Goal: Transaction & Acquisition: Purchase product/service

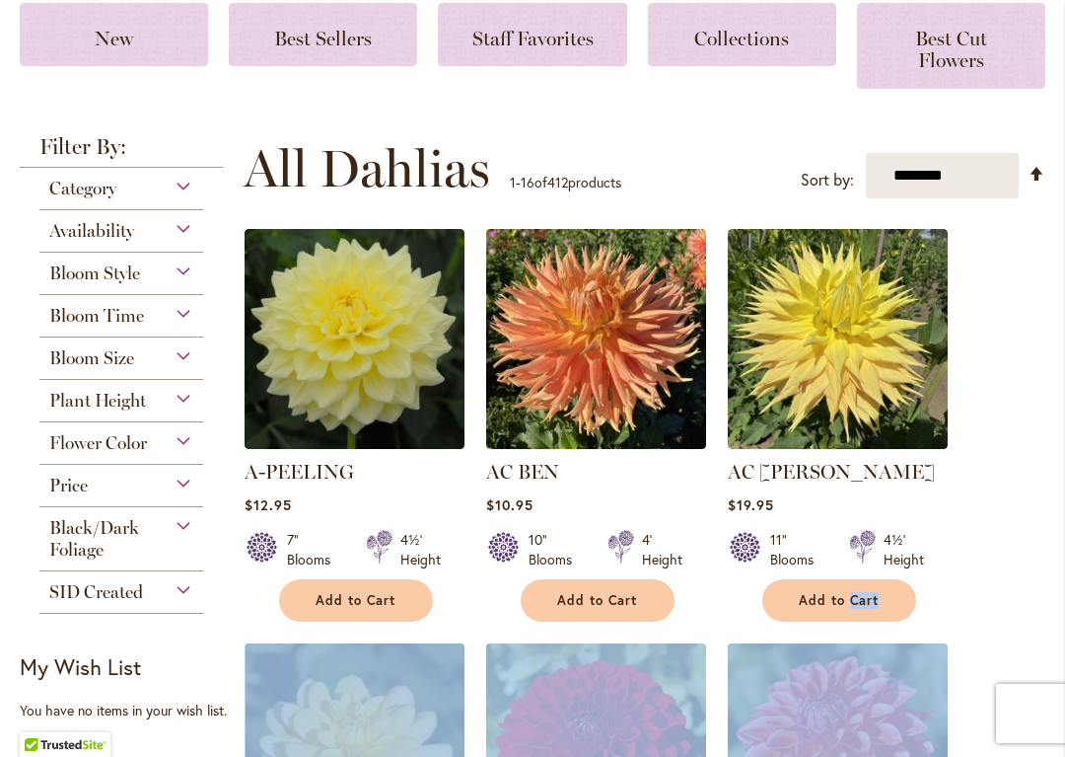
scroll to position [361, 0]
click at [41, 147] on strong "Filter By:" at bounding box center [121, 152] width 203 height 32
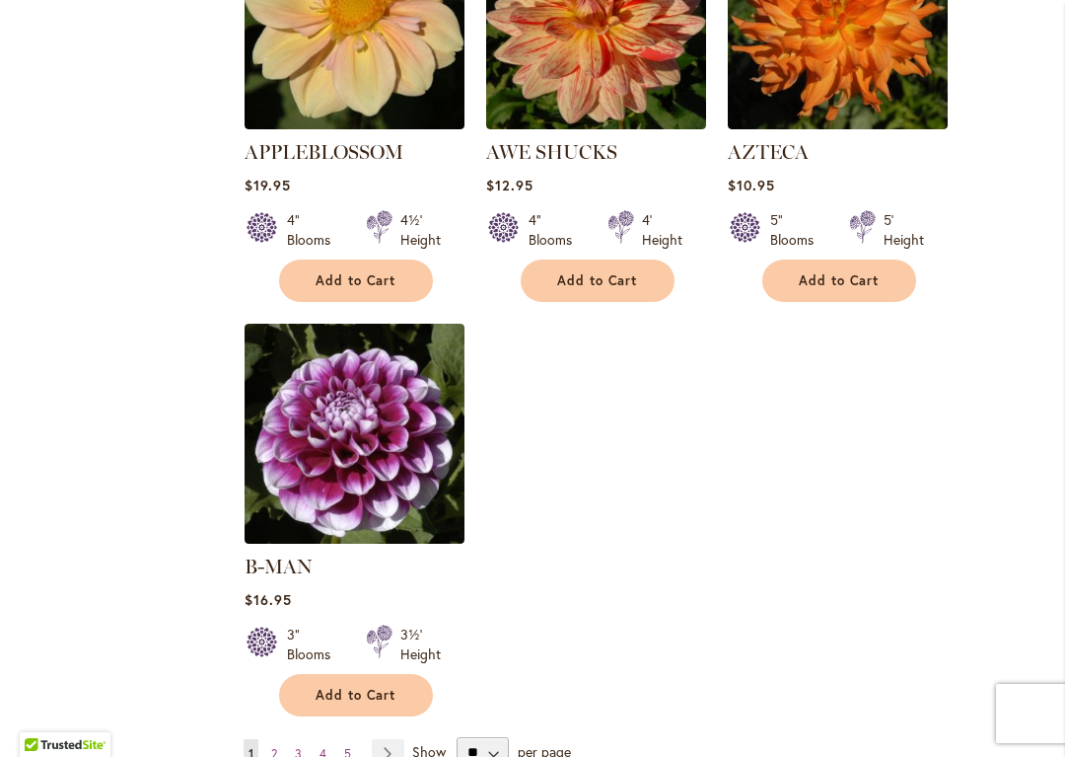
scroll to position [2367, 0]
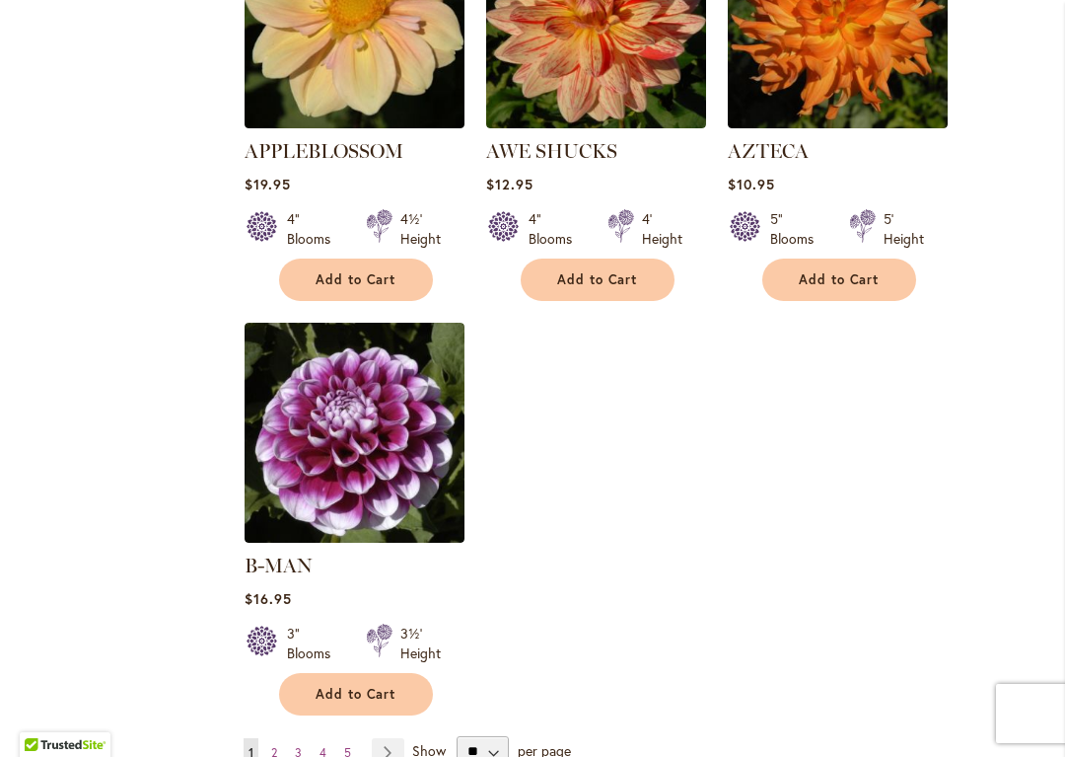
click at [382, 686] on span "Add to Cart" at bounding box center [356, 694] width 81 height 17
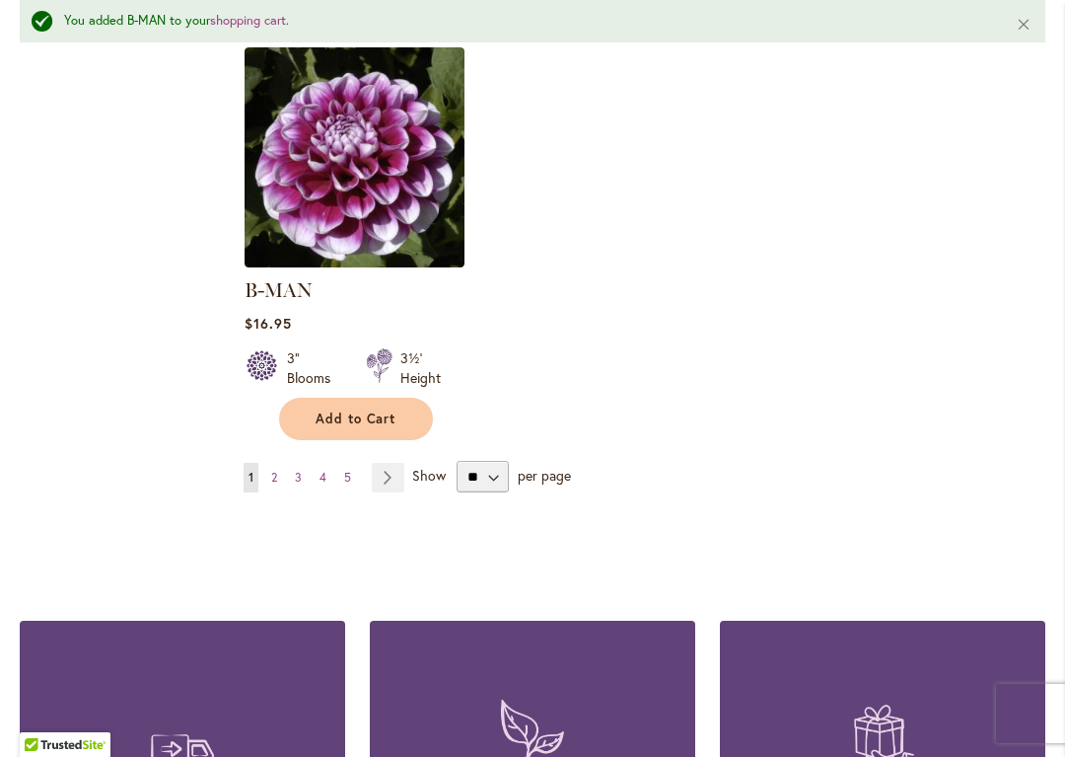
scroll to position [2698, 0]
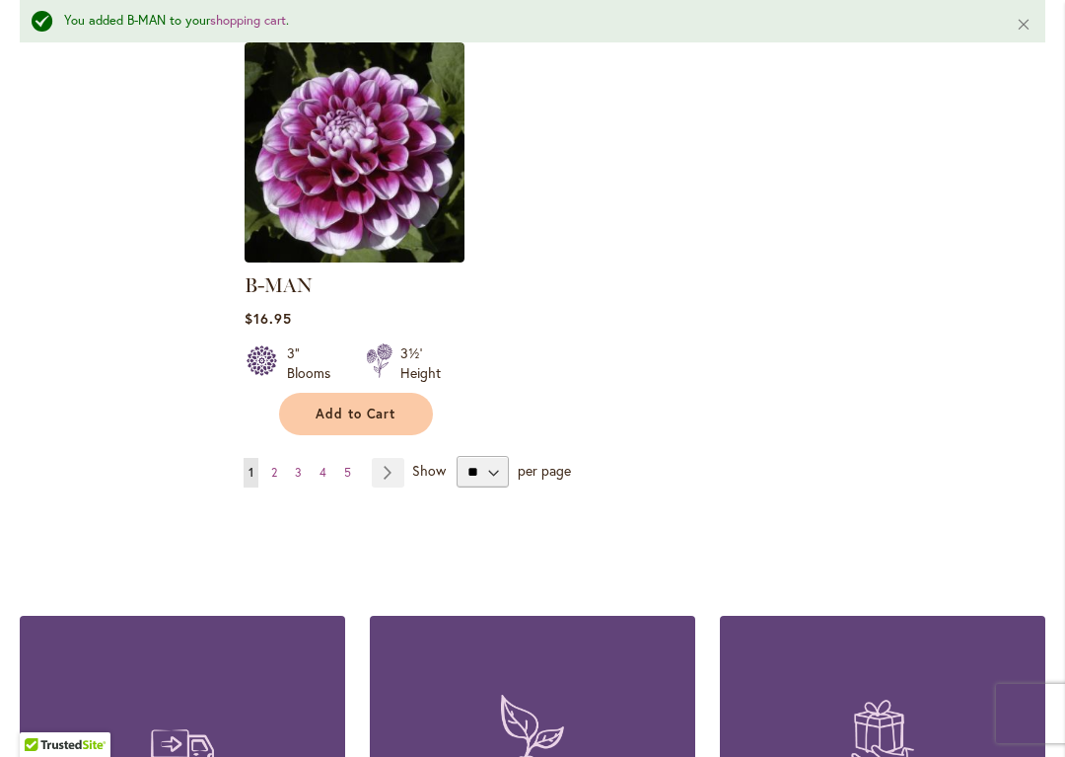
click at [394, 458] on link "Page Next" at bounding box center [388, 473] width 33 height 30
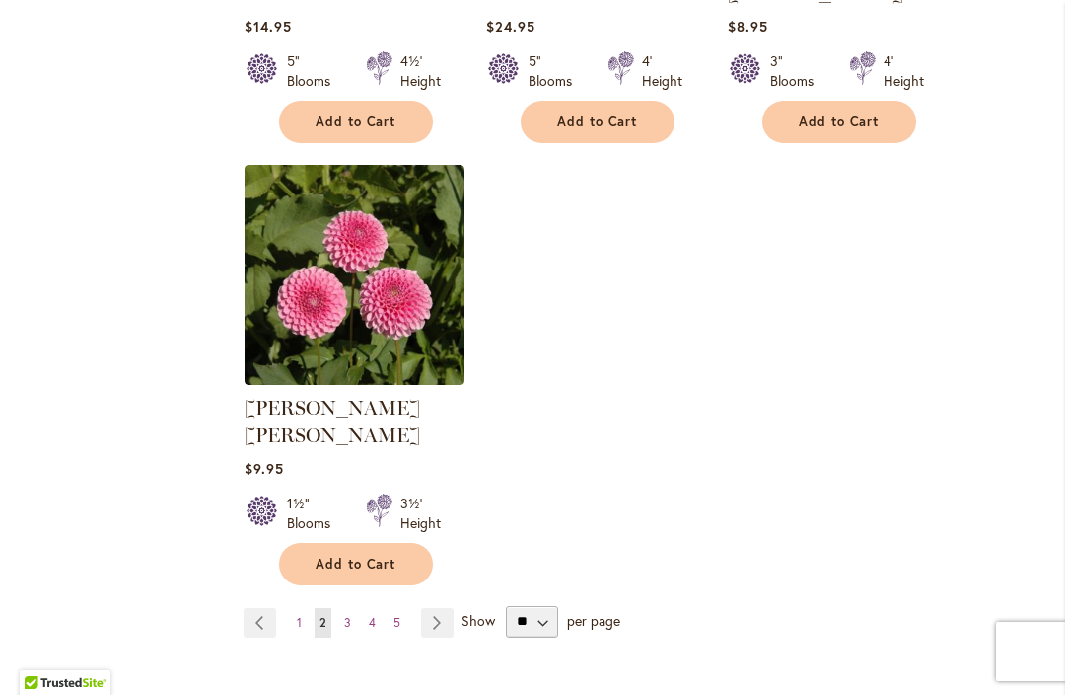
scroll to position [2495, 0]
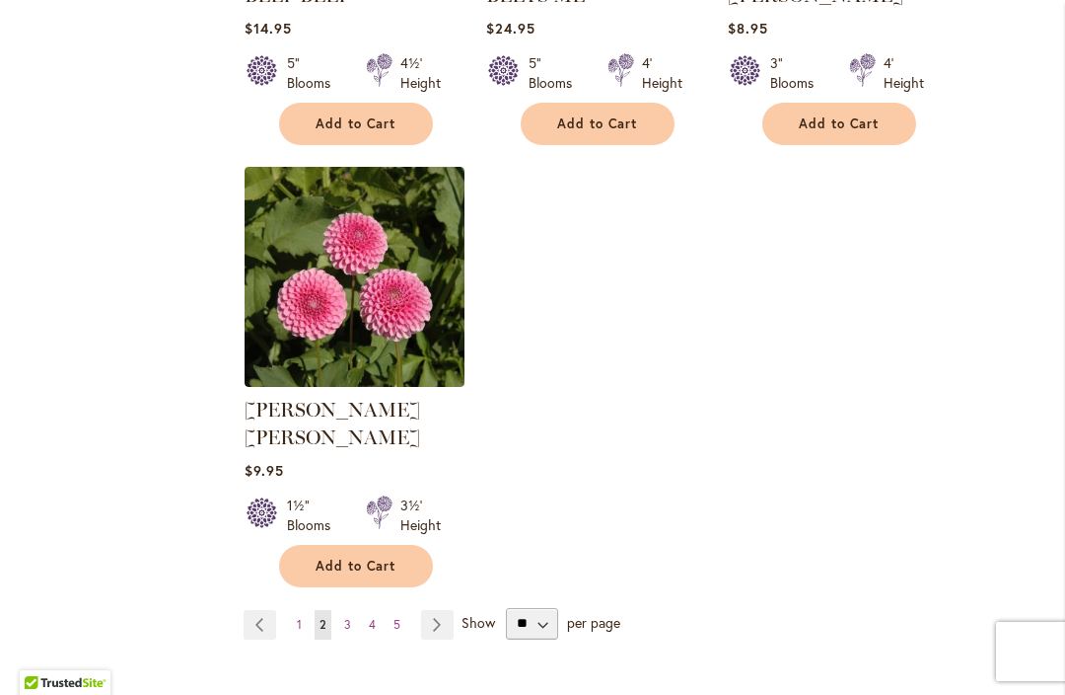
click at [431, 610] on link "Page Next" at bounding box center [437, 625] width 33 height 30
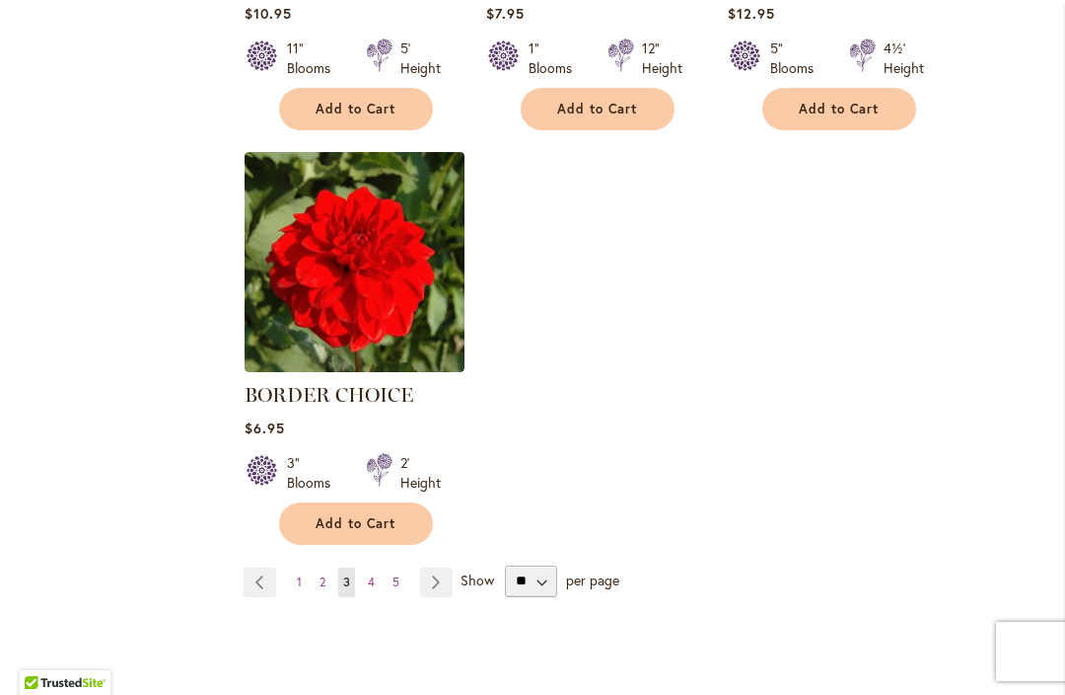
scroll to position [2521, 0]
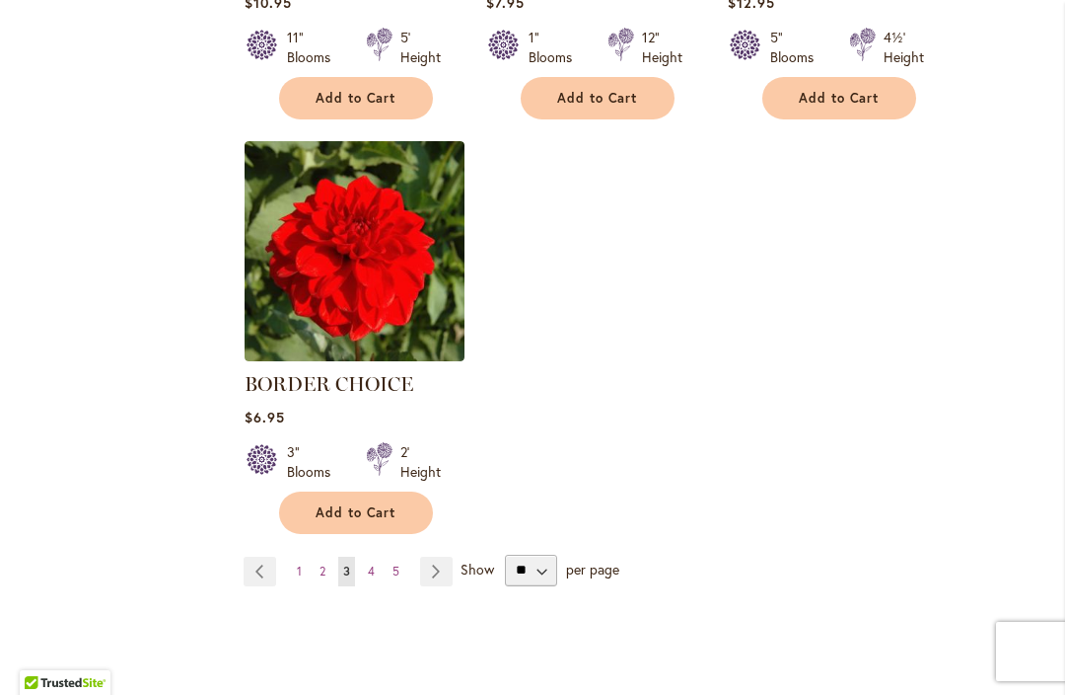
click at [429, 569] on link "Page Next" at bounding box center [436, 571] width 33 height 30
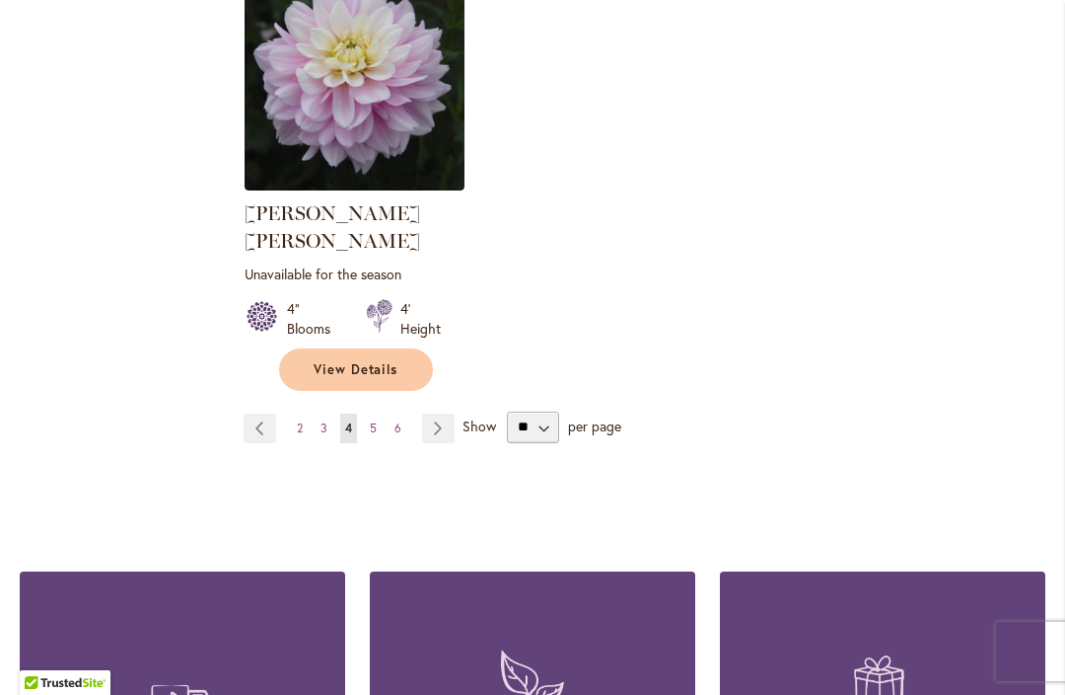
scroll to position [2745, 0]
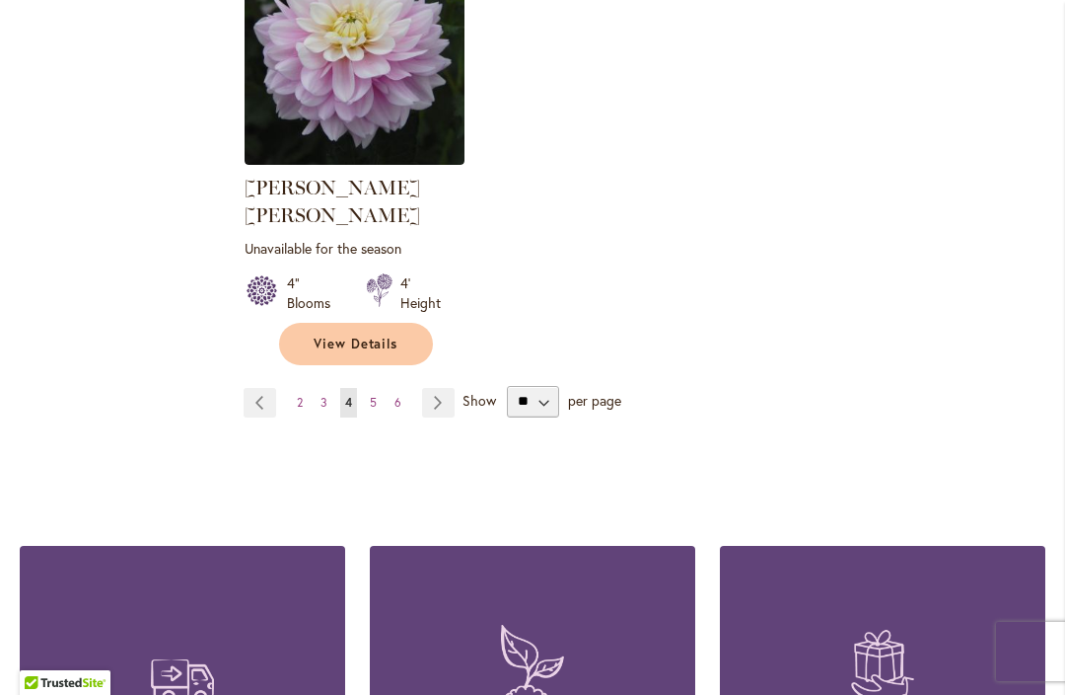
click at [371, 395] on span "5" at bounding box center [373, 402] width 7 height 15
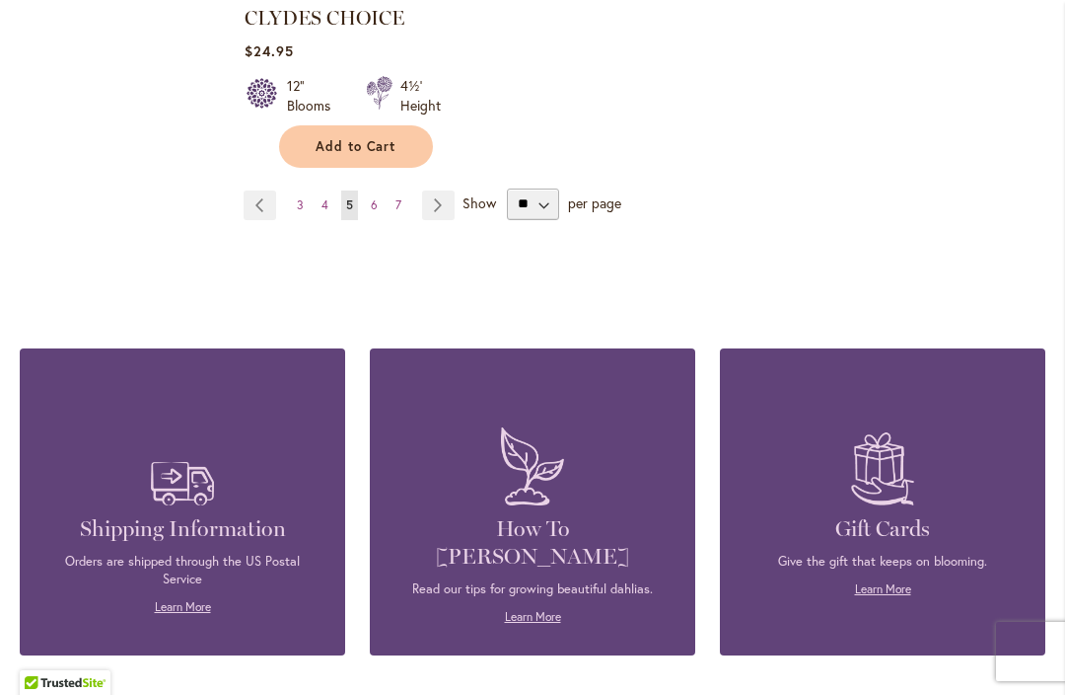
scroll to position [2942, 0]
click at [380, 190] on link "Page 6" at bounding box center [374, 205] width 17 height 30
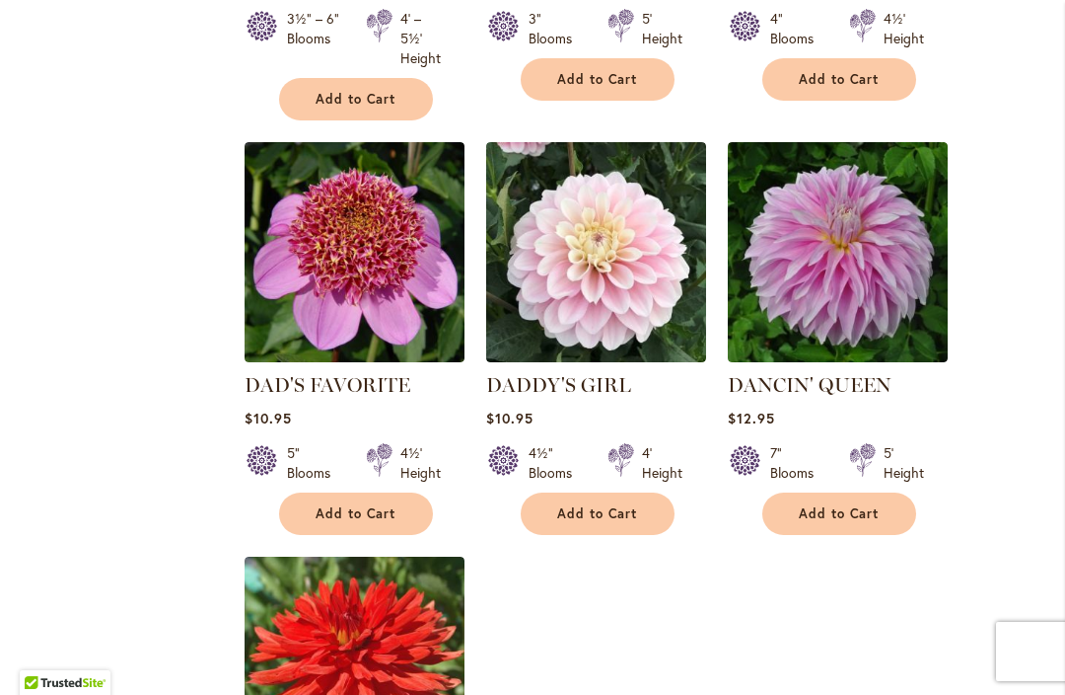
scroll to position [2182, 0]
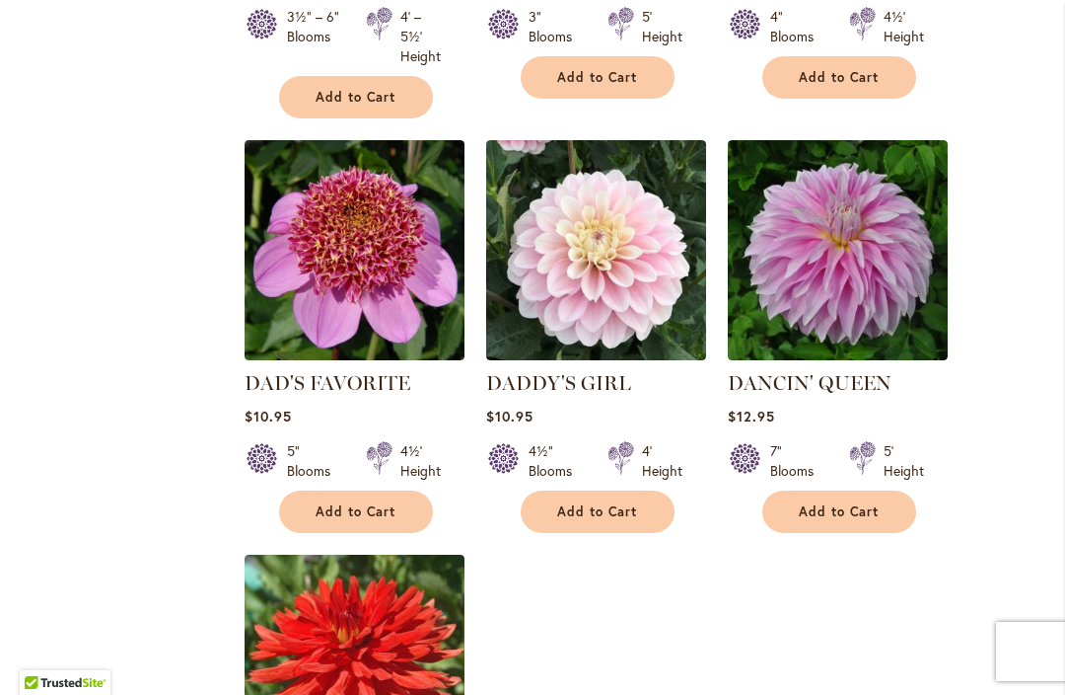
click at [656, 490] on button "Add to Cart" at bounding box center [598, 511] width 154 height 42
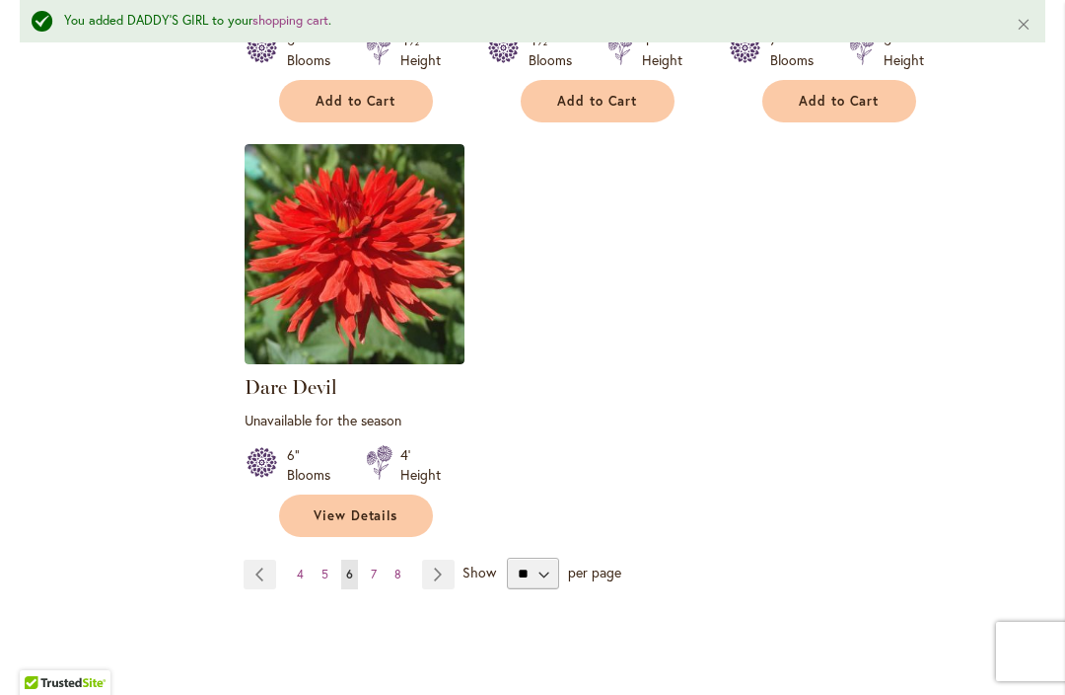
scroll to position [2648, 0]
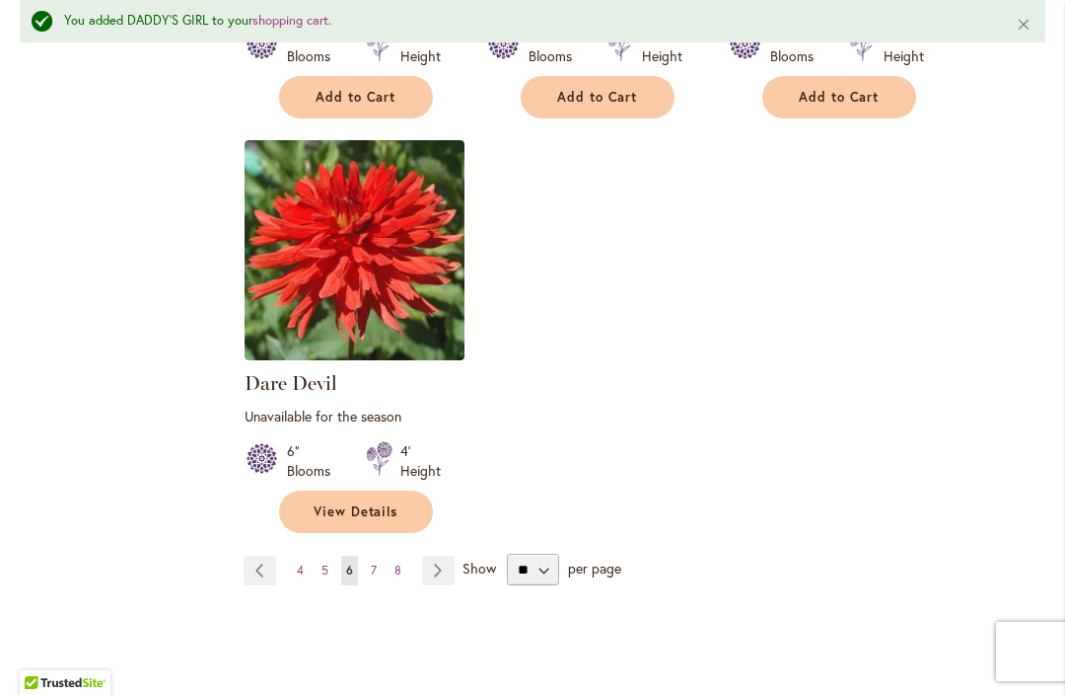
click at [451, 555] on link "Page Next" at bounding box center [438, 570] width 33 height 30
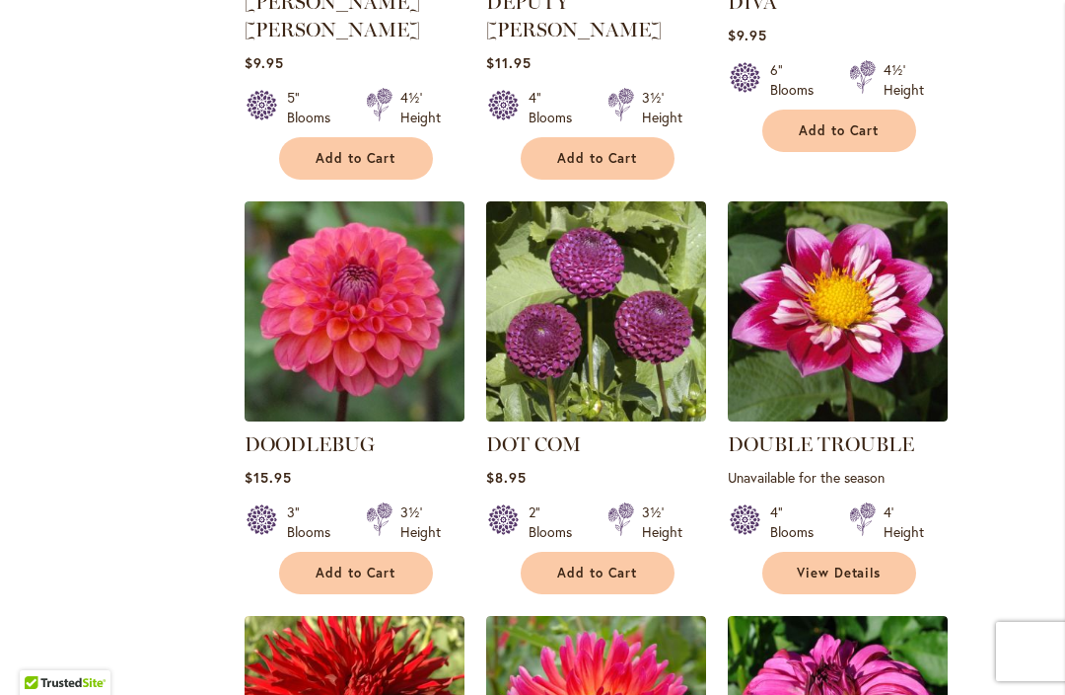
scroll to position [1246, 0]
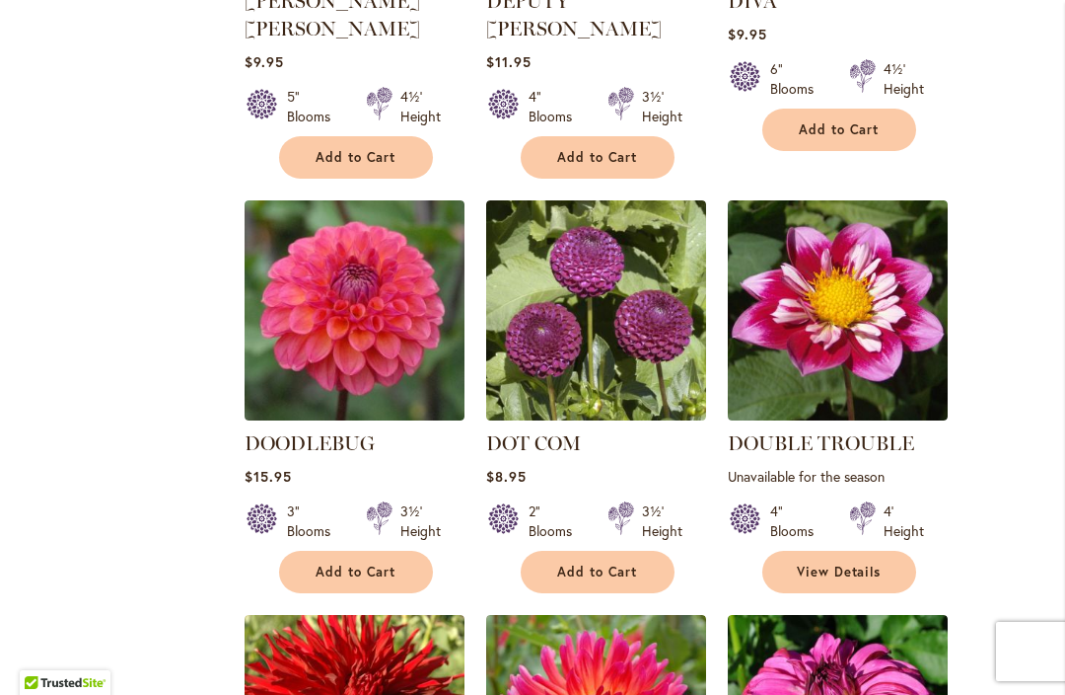
click at [394, 563] on span "Add to Cart" at bounding box center [356, 571] width 81 height 17
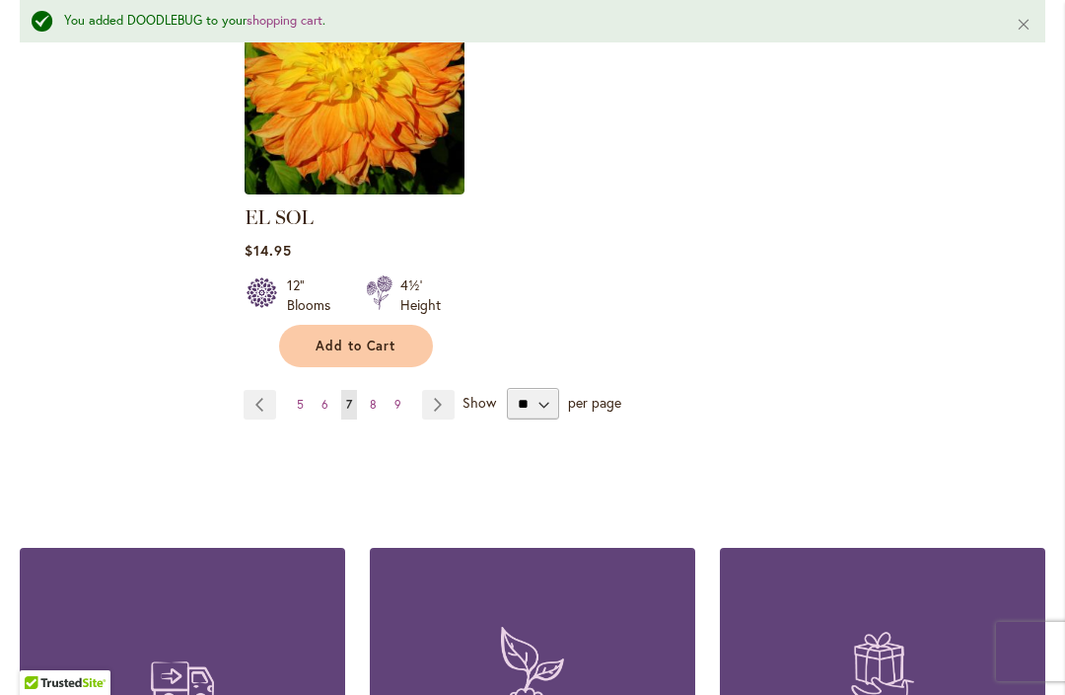
scroll to position [2768, 0]
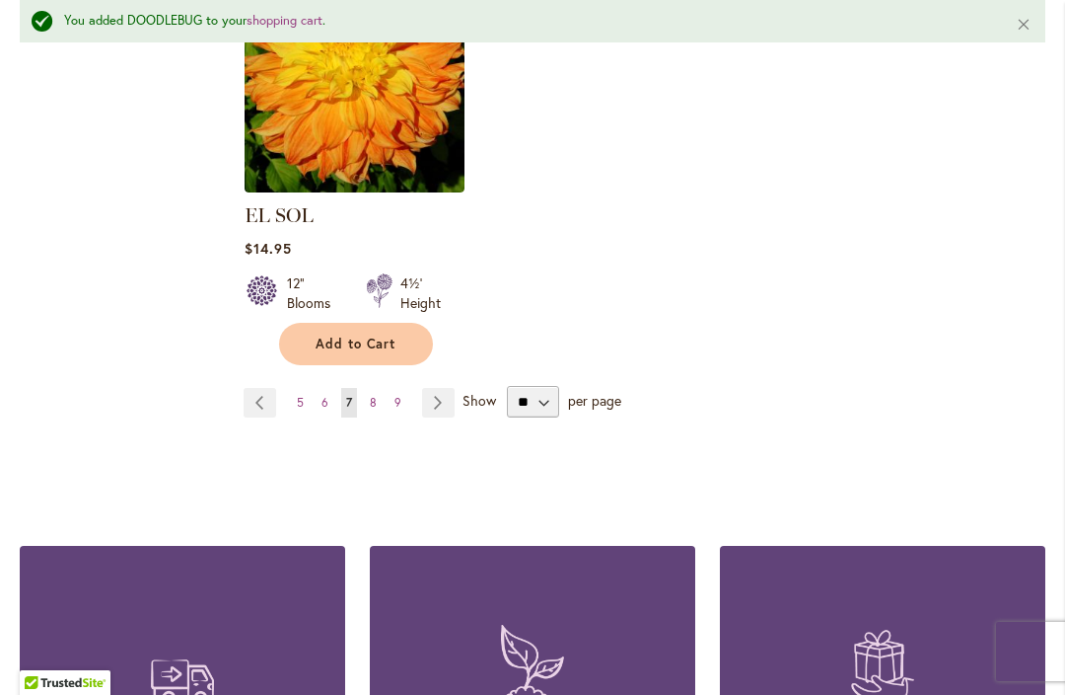
click at [439, 388] on link "Page Next" at bounding box center [438, 403] width 33 height 30
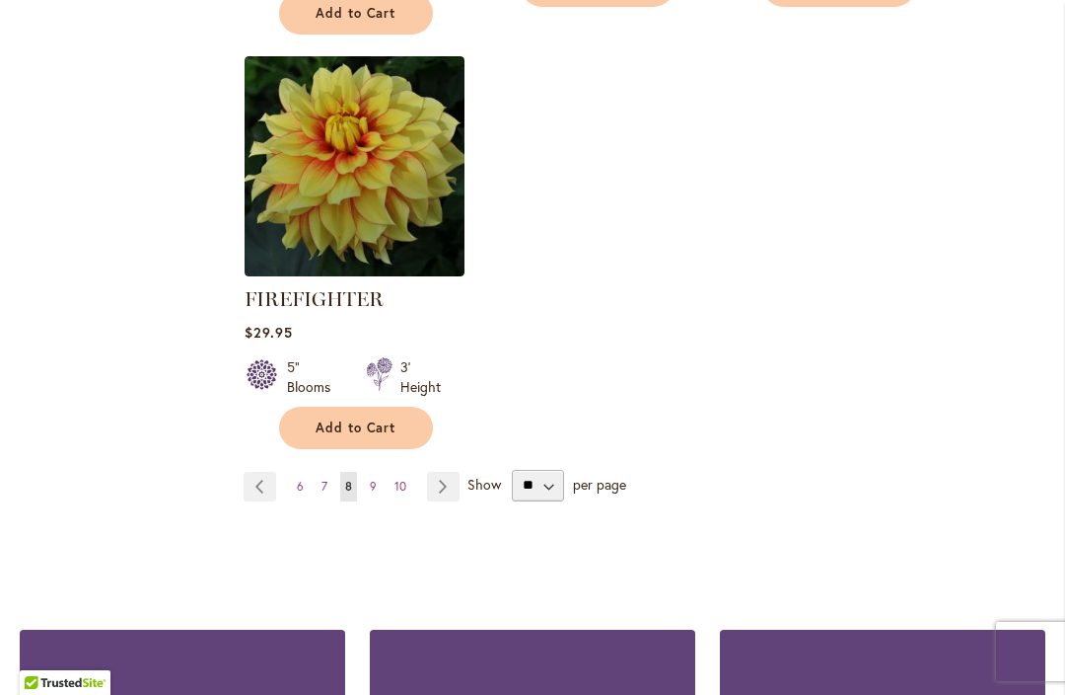
scroll to position [2703, 0]
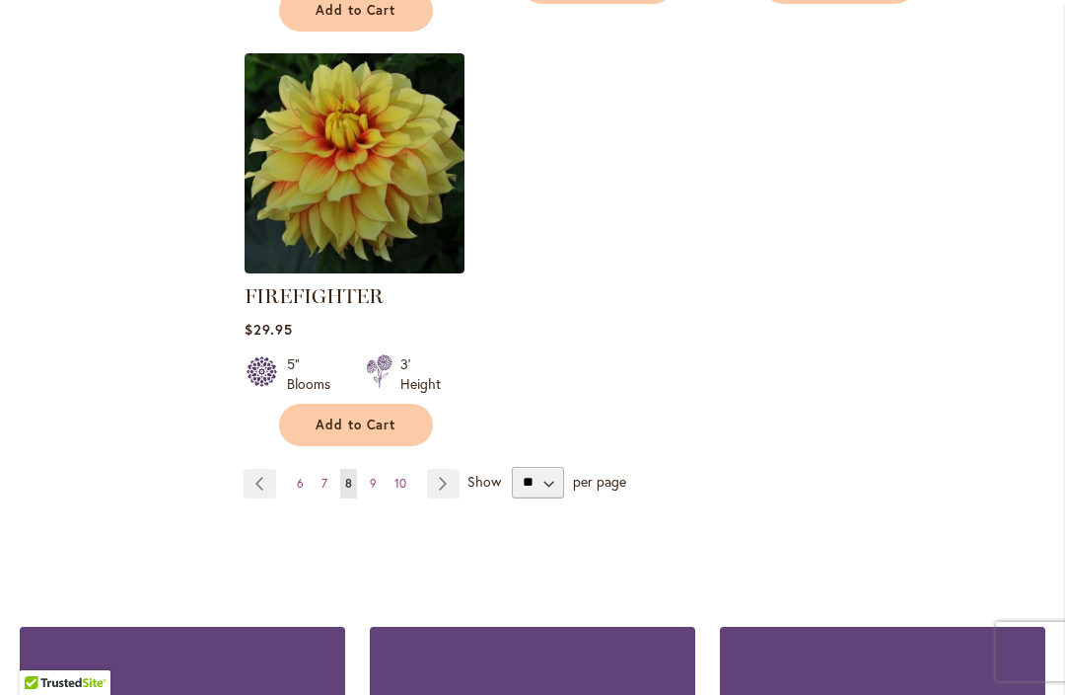
click at [448, 475] on link "Page Next" at bounding box center [443, 484] width 33 height 30
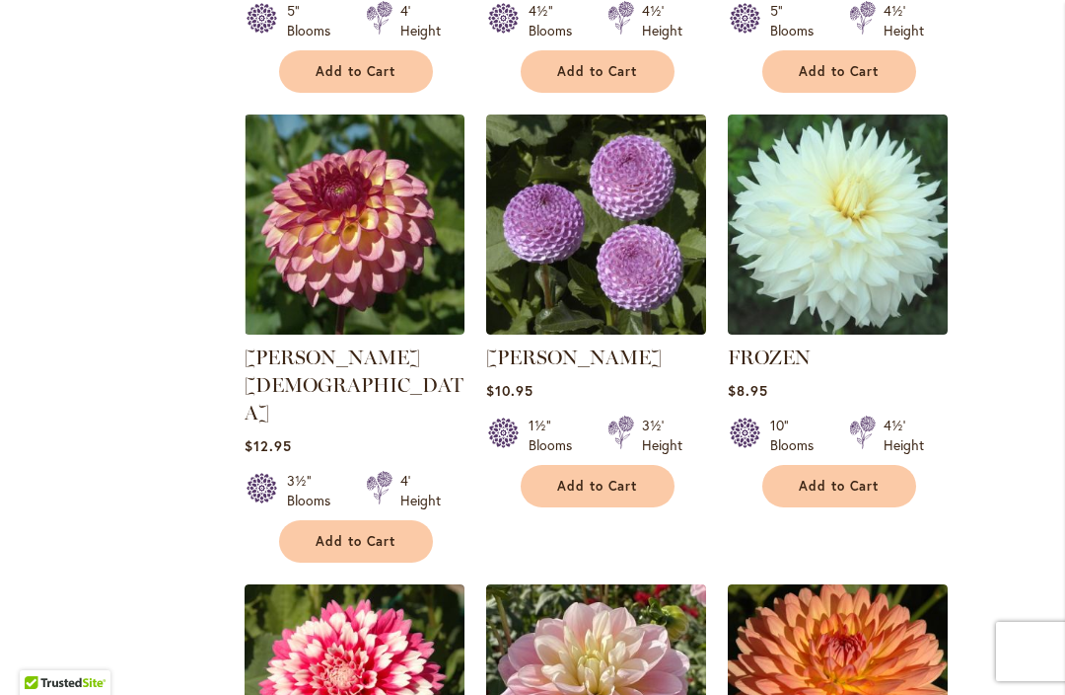
scroll to position [1305, 0]
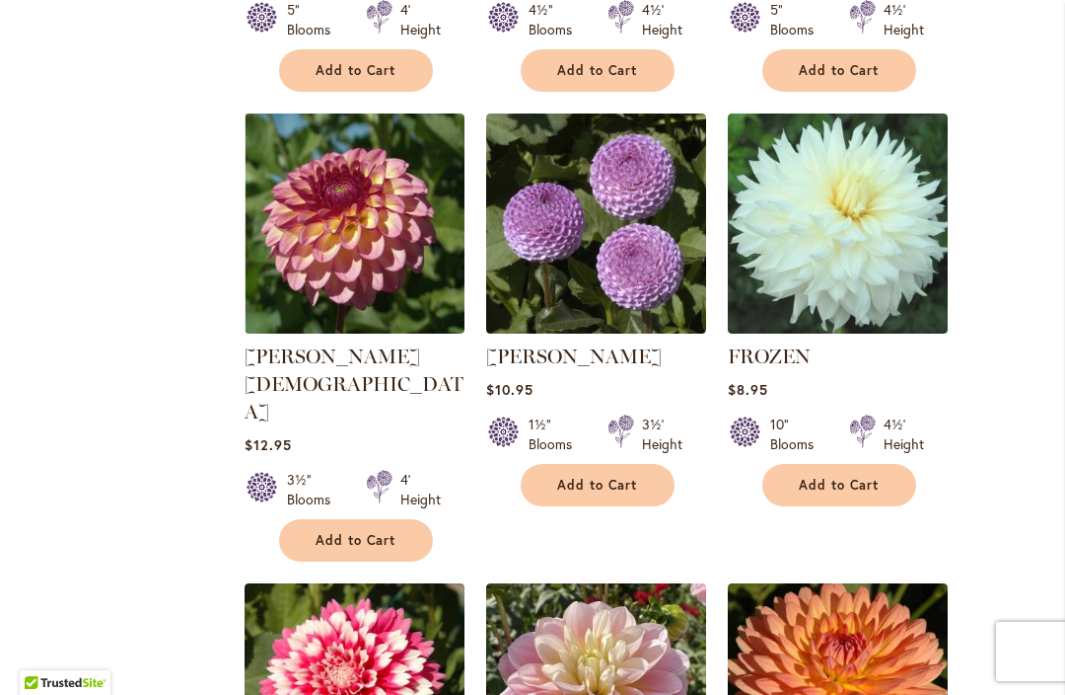
click at [389, 519] on button "Add to Cart" at bounding box center [356, 540] width 154 height 42
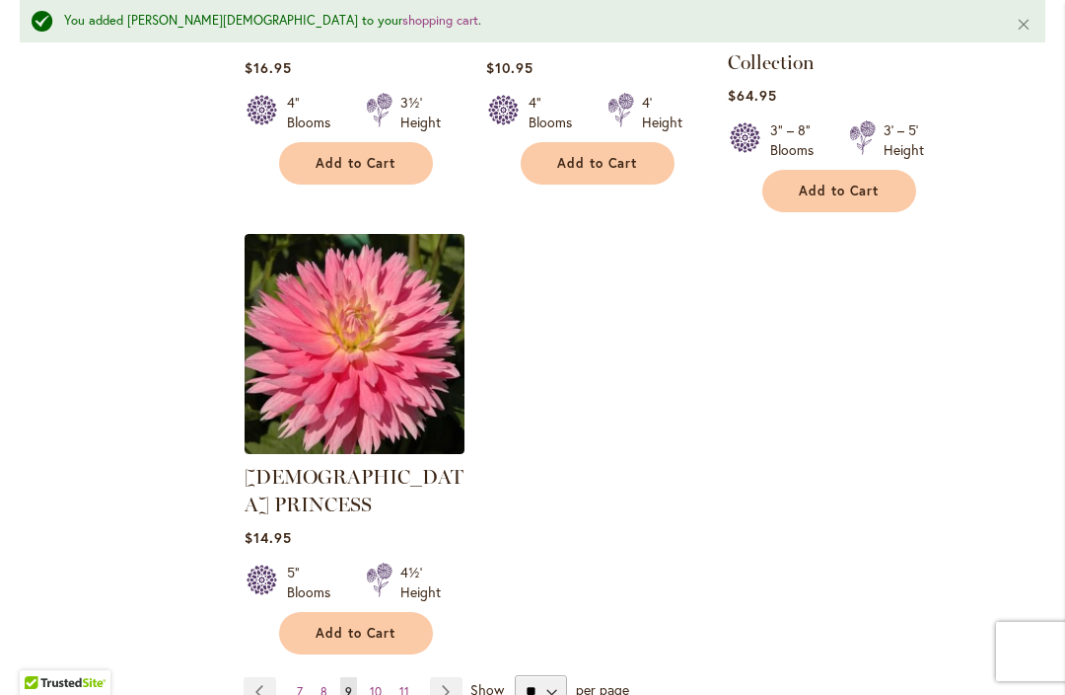
scroll to position [2591, 0]
click at [449, 676] on link "Page Next" at bounding box center [446, 691] width 33 height 30
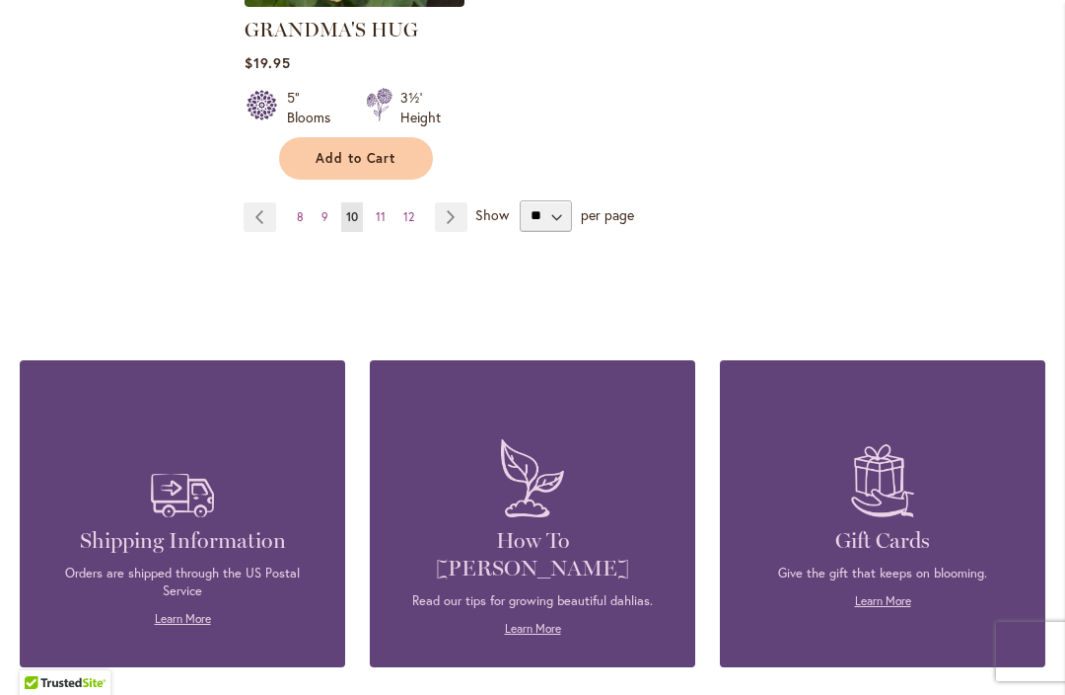
scroll to position [2864, 0]
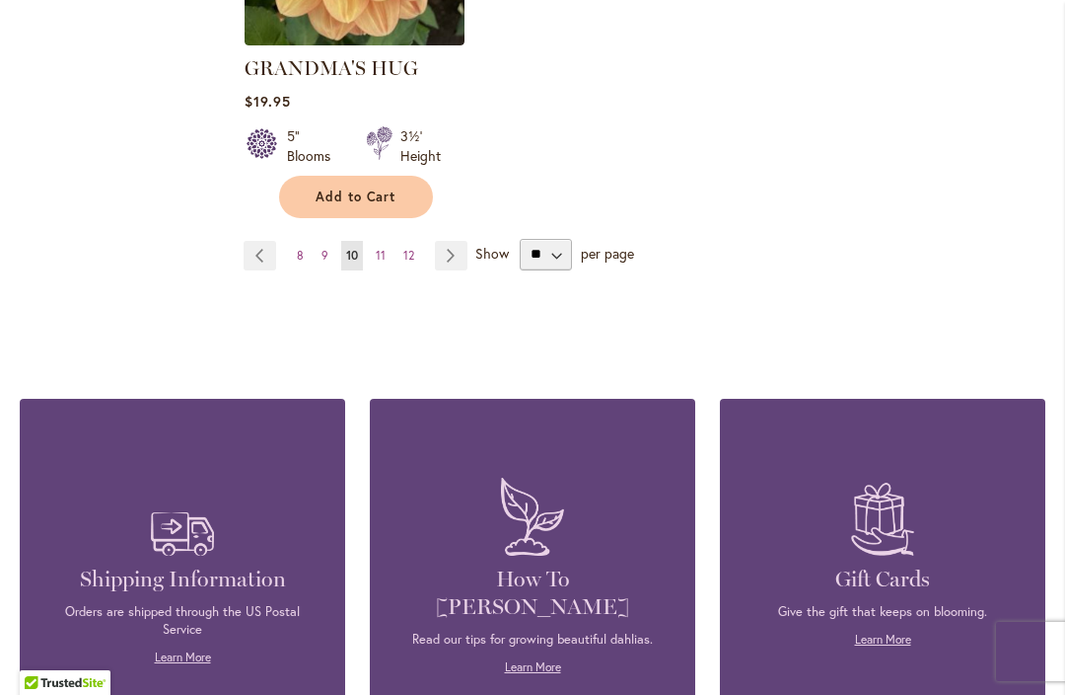
click at [447, 241] on link "Page Next" at bounding box center [451, 256] width 33 height 30
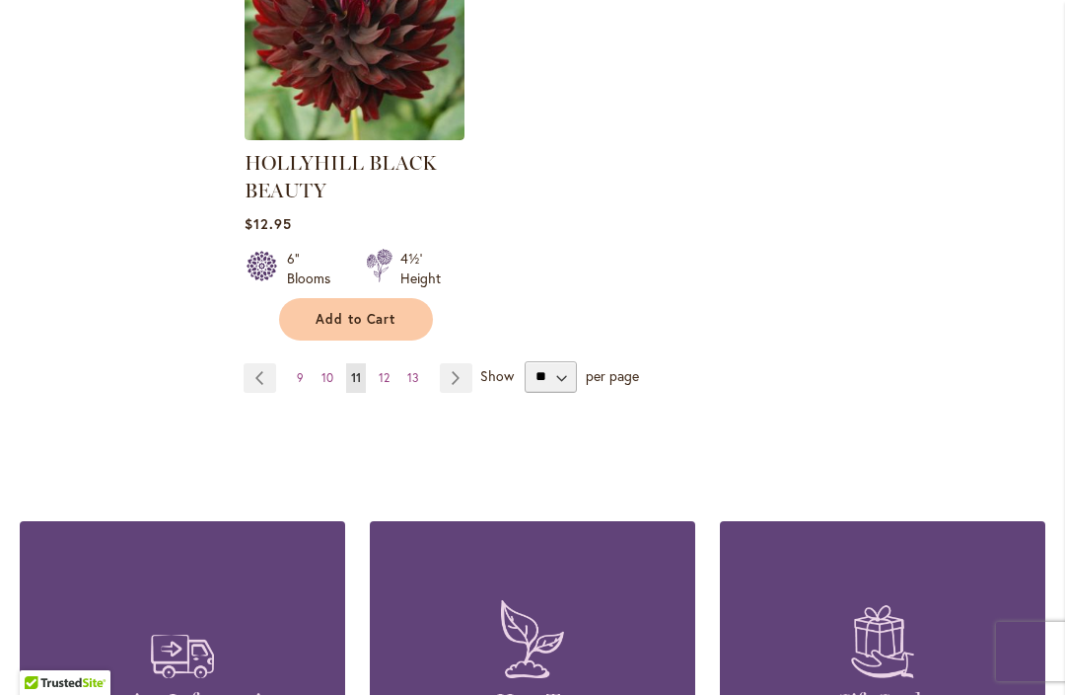
scroll to position [2819, 0]
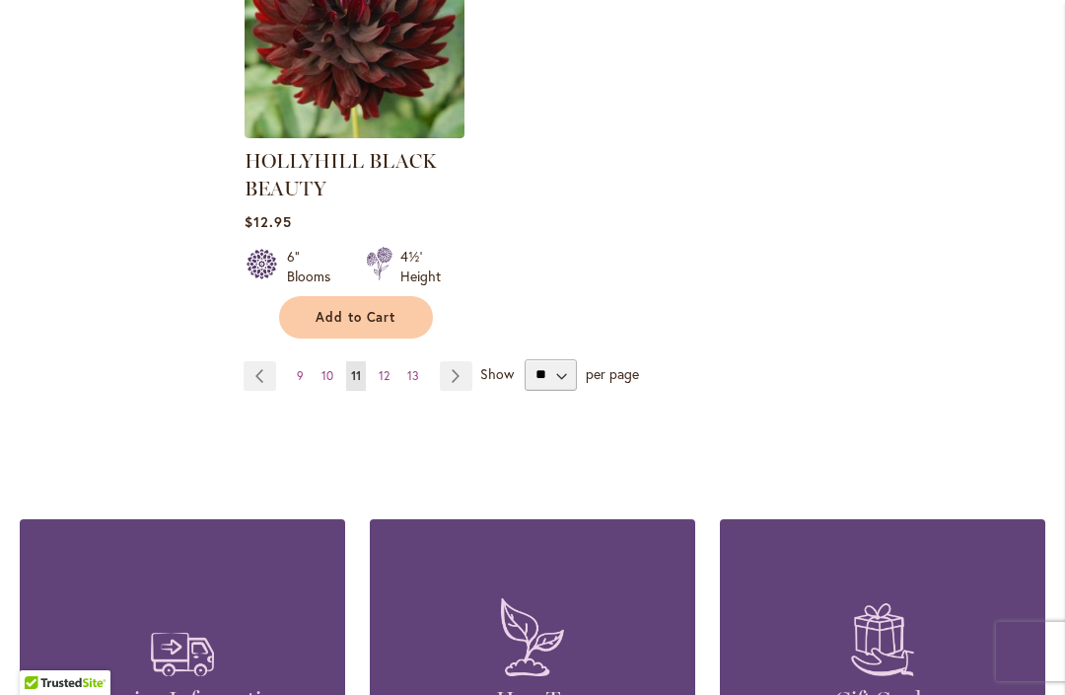
click at [458, 367] on link "Page Next" at bounding box center [456, 376] width 33 height 30
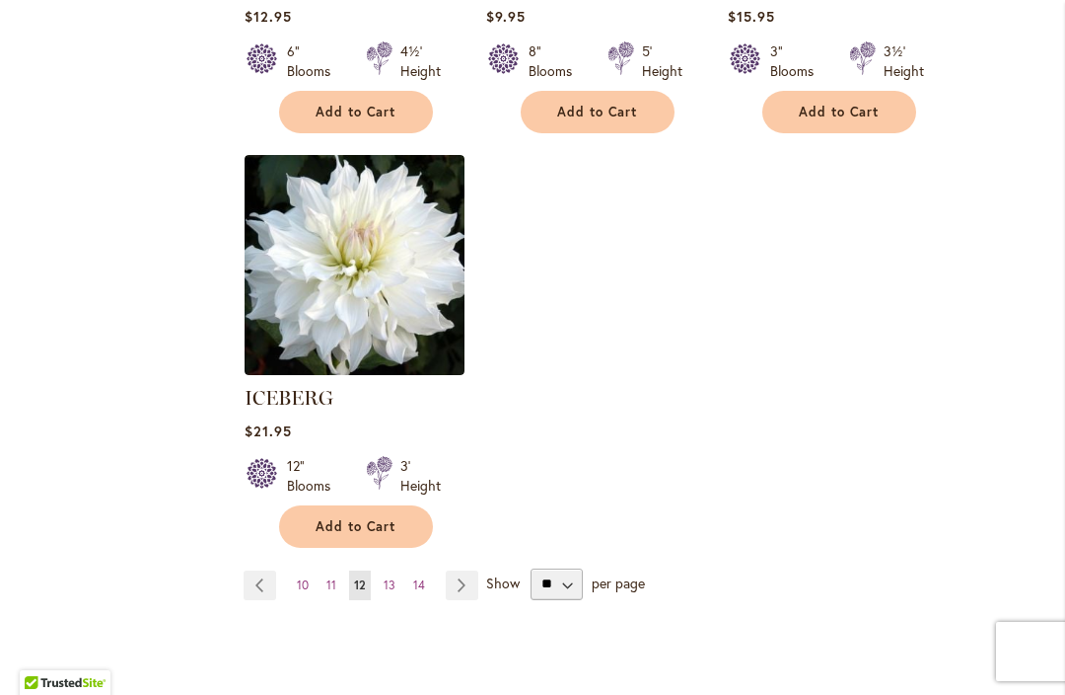
scroll to position [2535, 0]
click at [470, 569] on link "Page Next" at bounding box center [462, 584] width 33 height 30
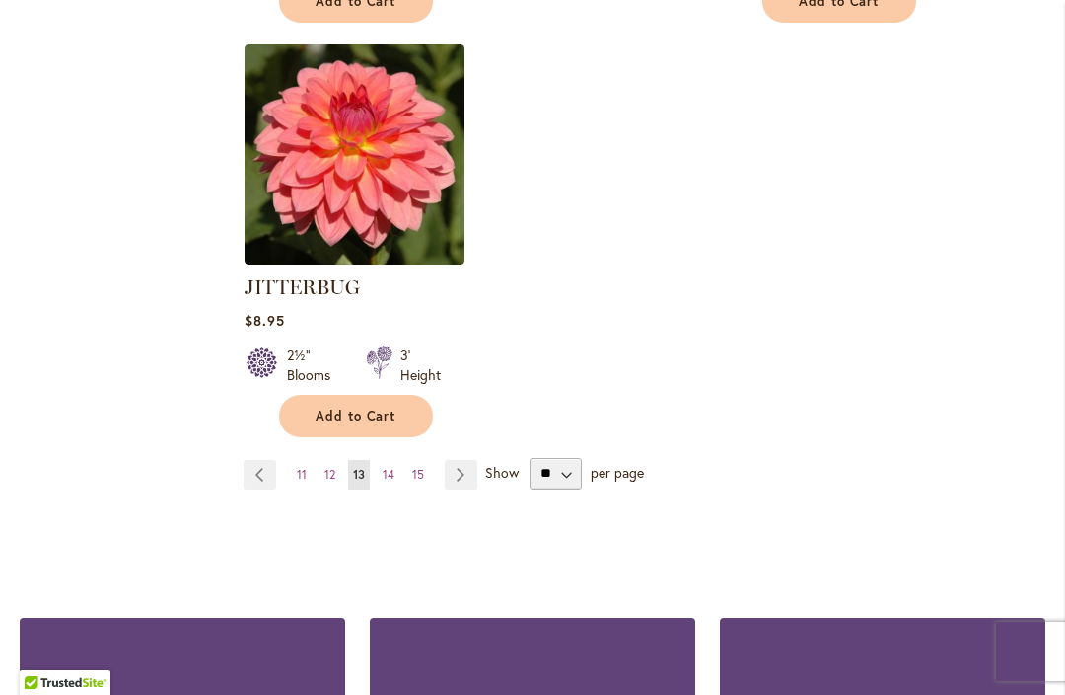
scroll to position [2694, 0]
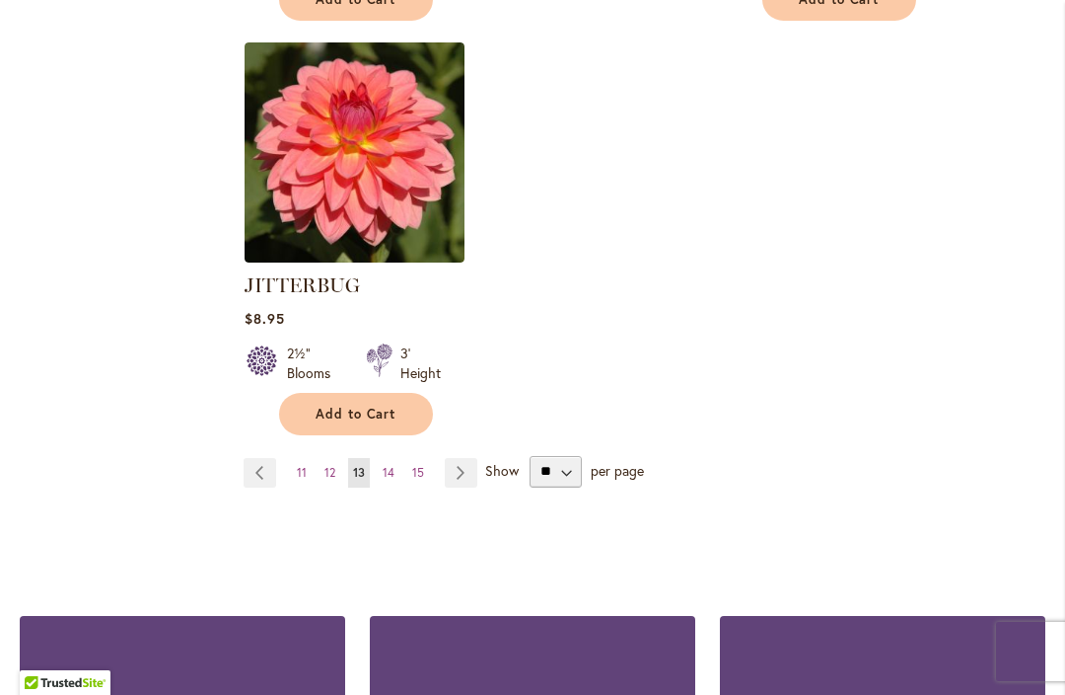
click at [470, 458] on link "Page Next" at bounding box center [461, 473] width 33 height 30
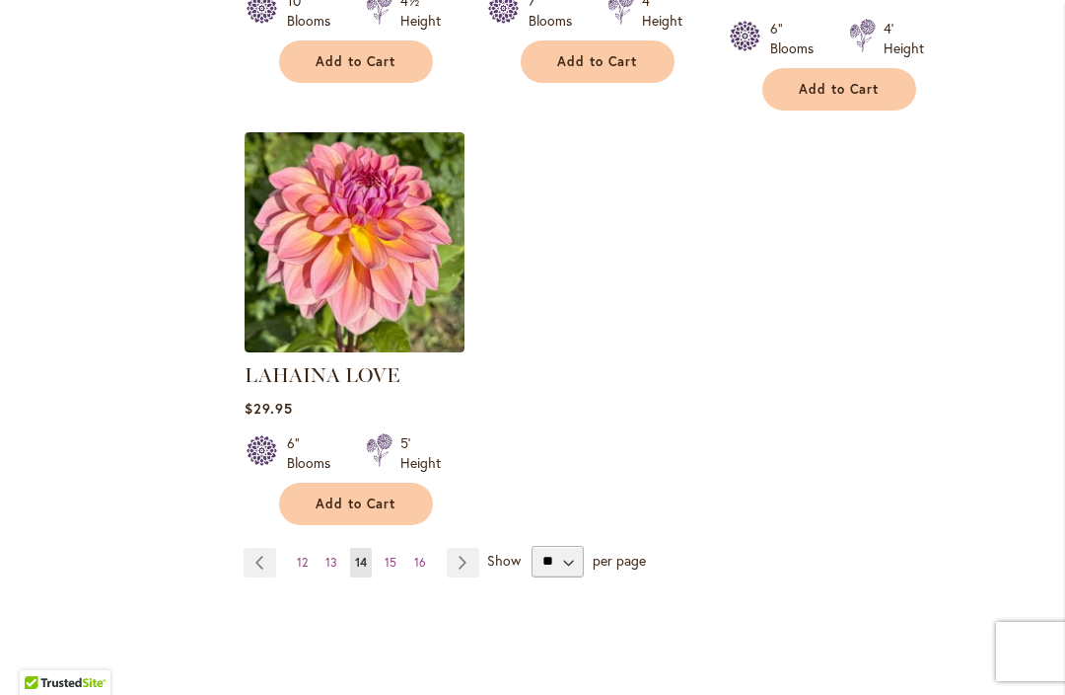
scroll to position [2567, 0]
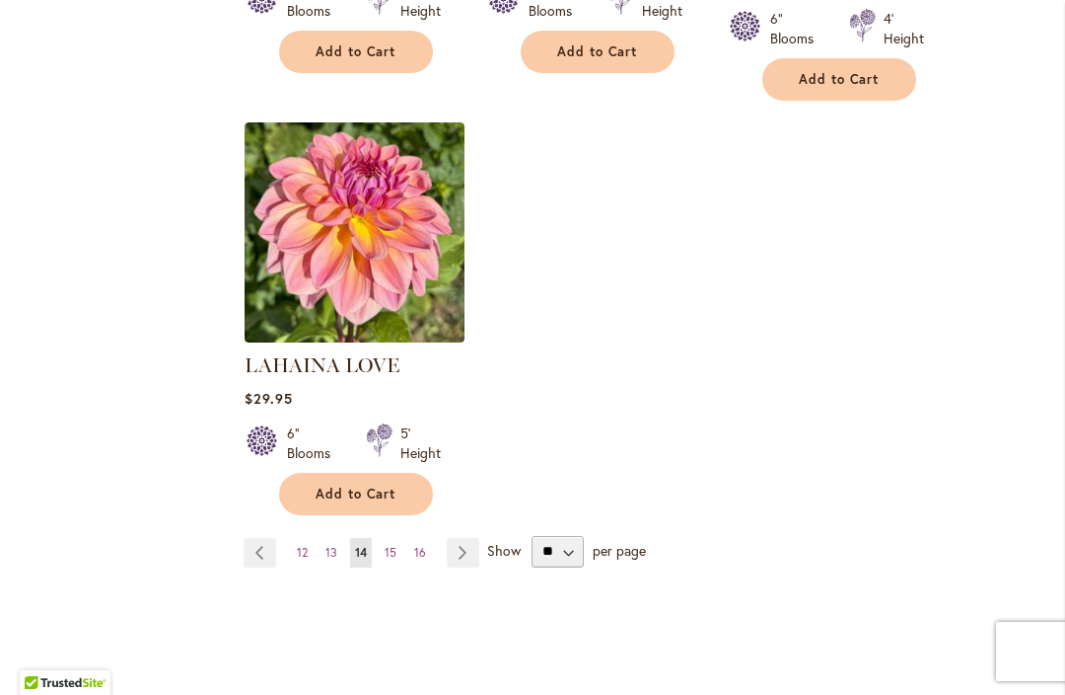
click at [460, 538] on link "Page Next" at bounding box center [463, 553] width 33 height 30
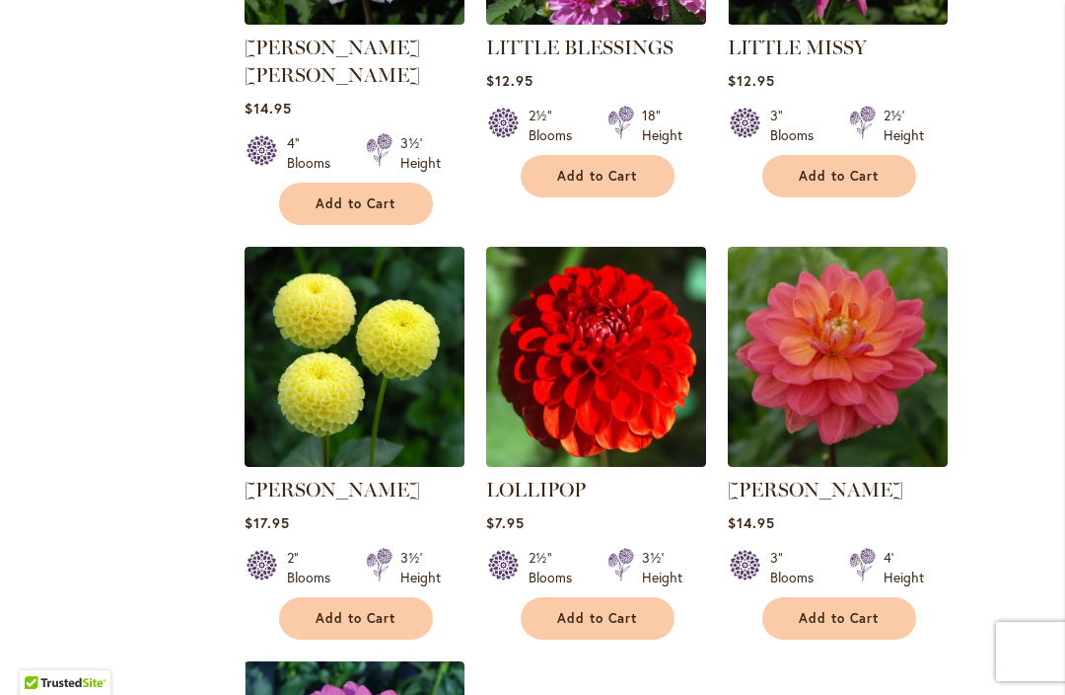
scroll to position [2057, 0]
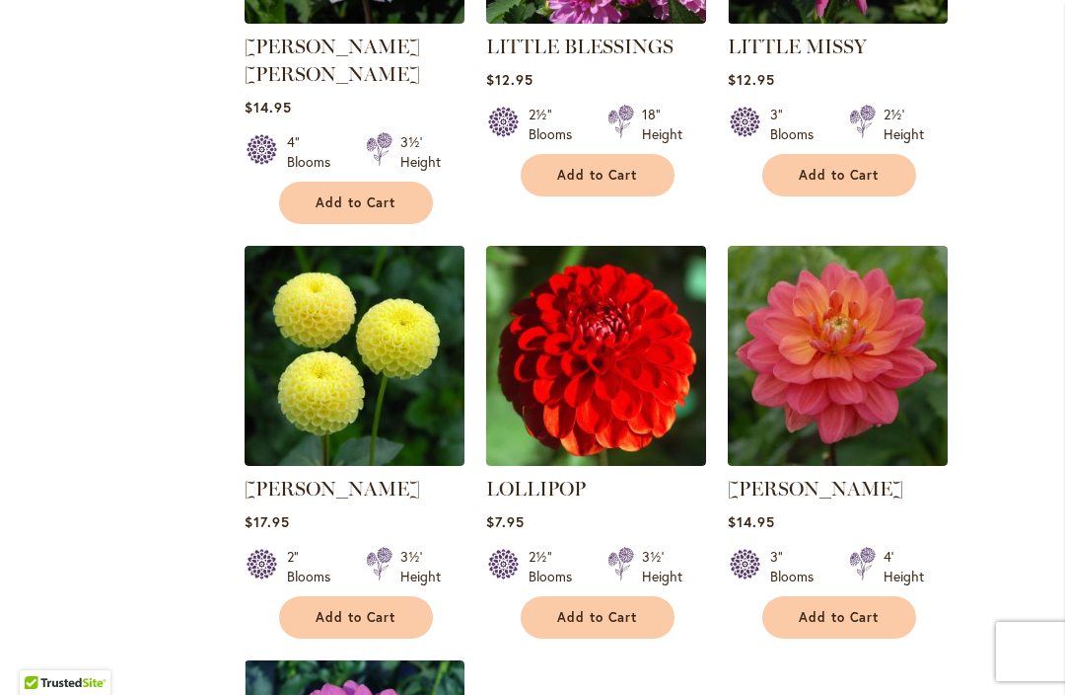
click at [861, 609] on span "Add to Cart" at bounding box center [839, 617] width 81 height 17
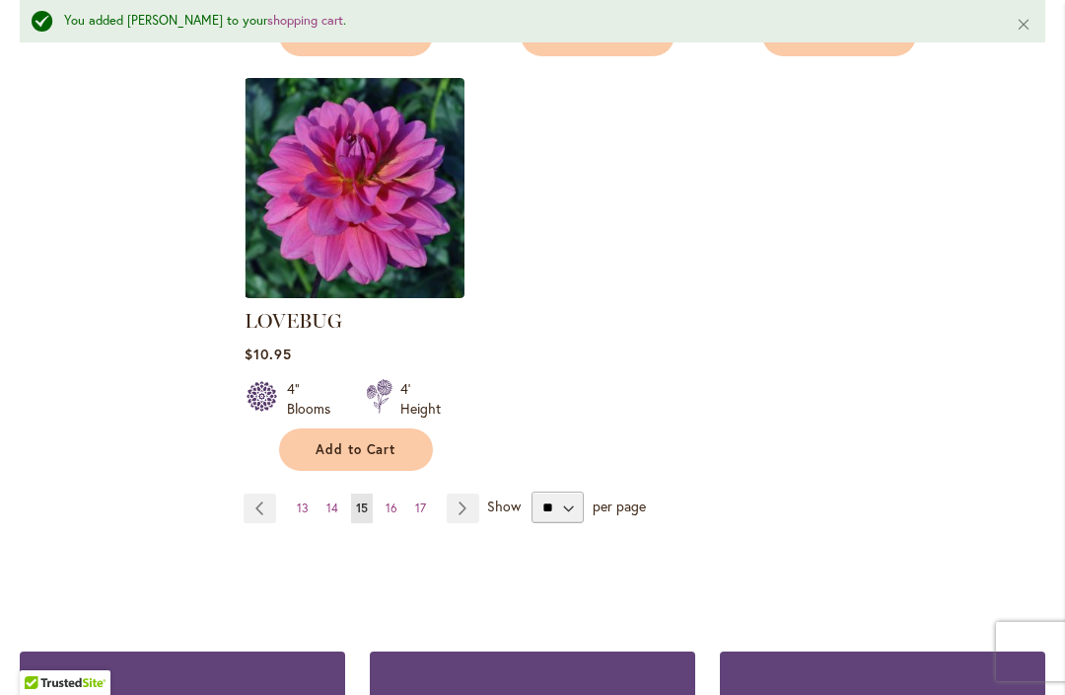
scroll to position [2690, 0]
click at [468, 493] on link "Page Next" at bounding box center [463, 508] width 33 height 30
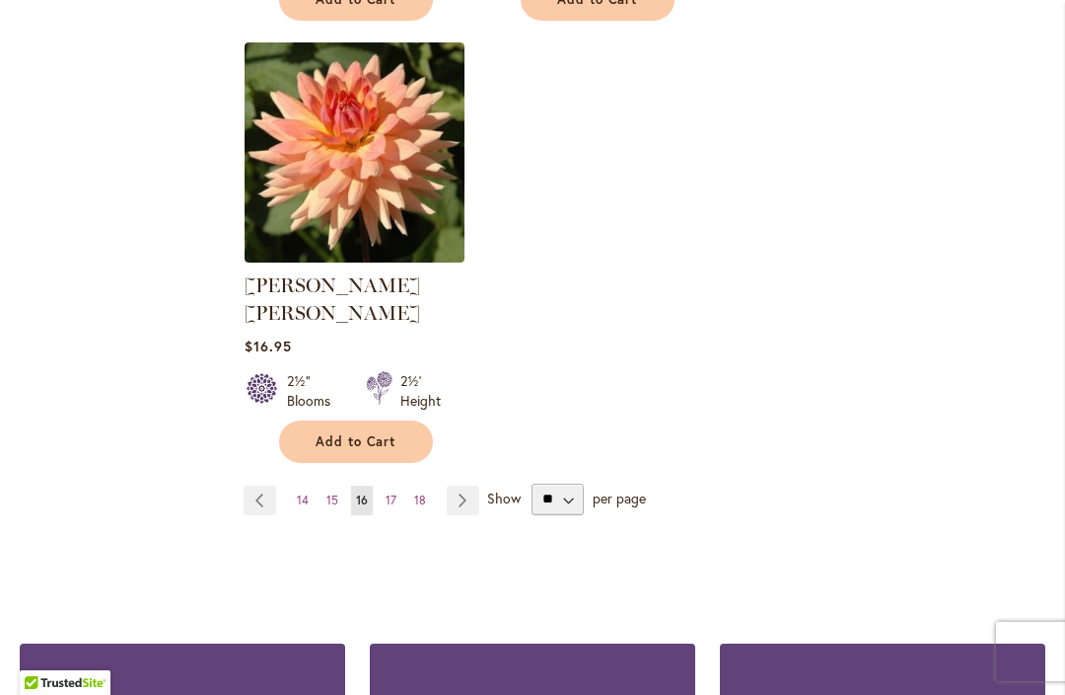
scroll to position [2675, 0]
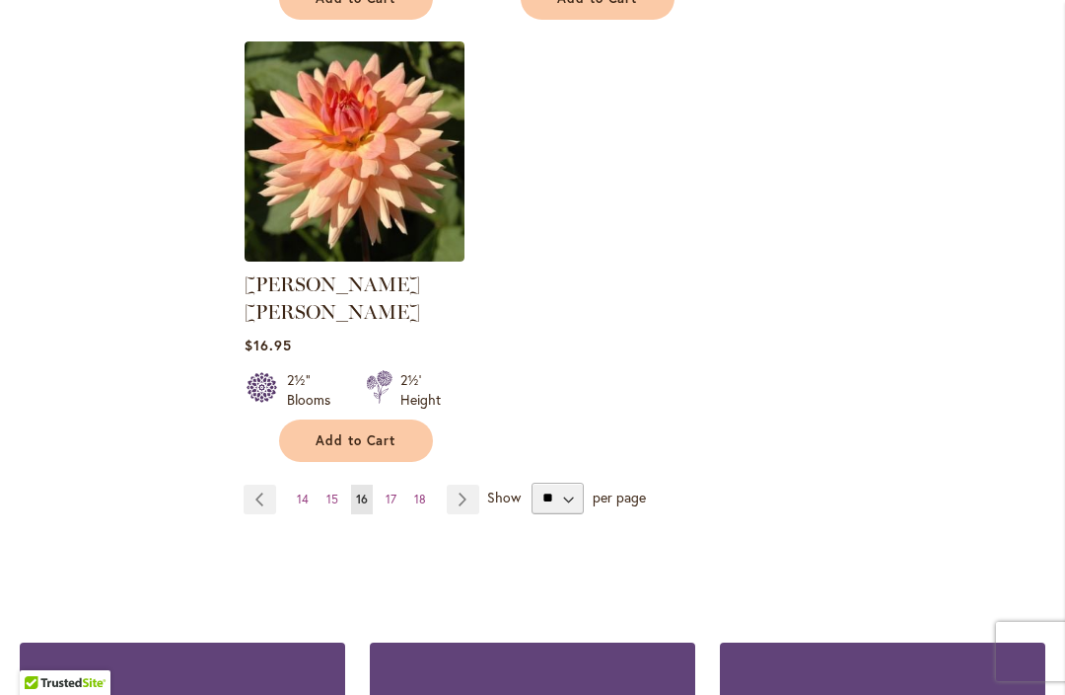
click at [462, 484] on link "Page Next" at bounding box center [463, 499] width 33 height 30
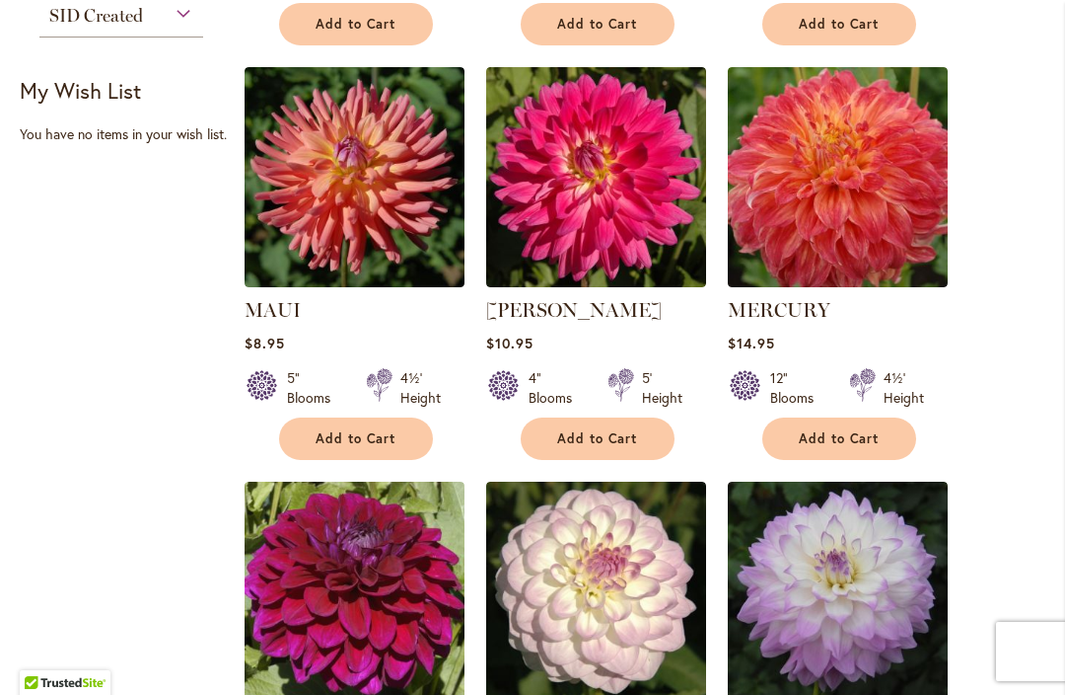
scroll to position [939, 0]
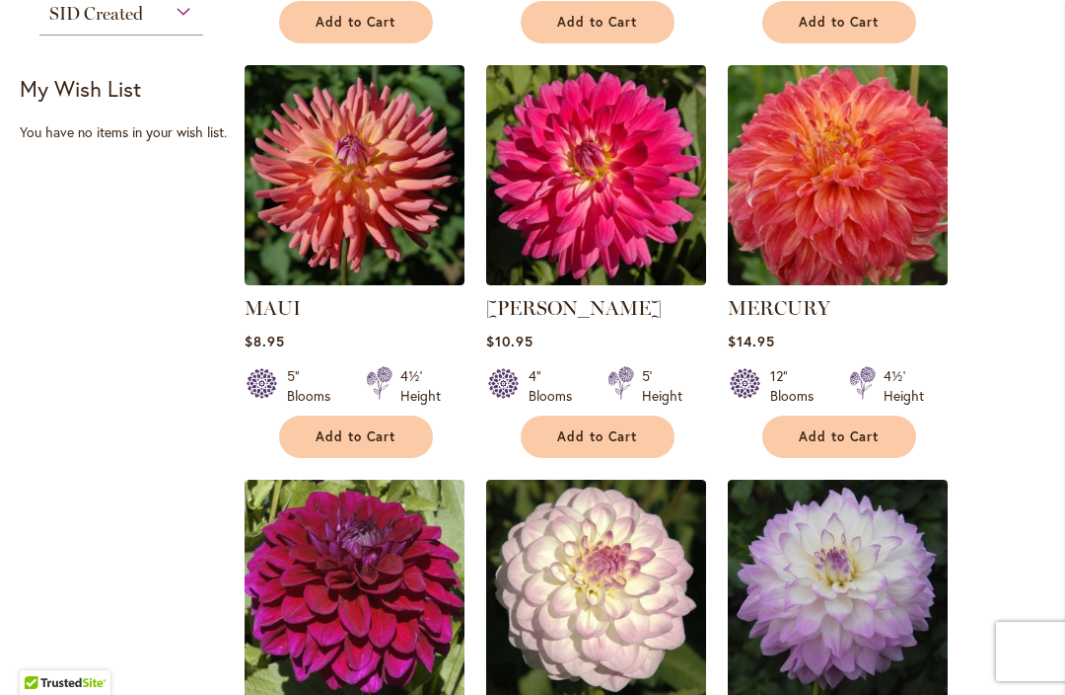
click at [867, 446] on button "Add to Cart" at bounding box center [840, 436] width 154 height 42
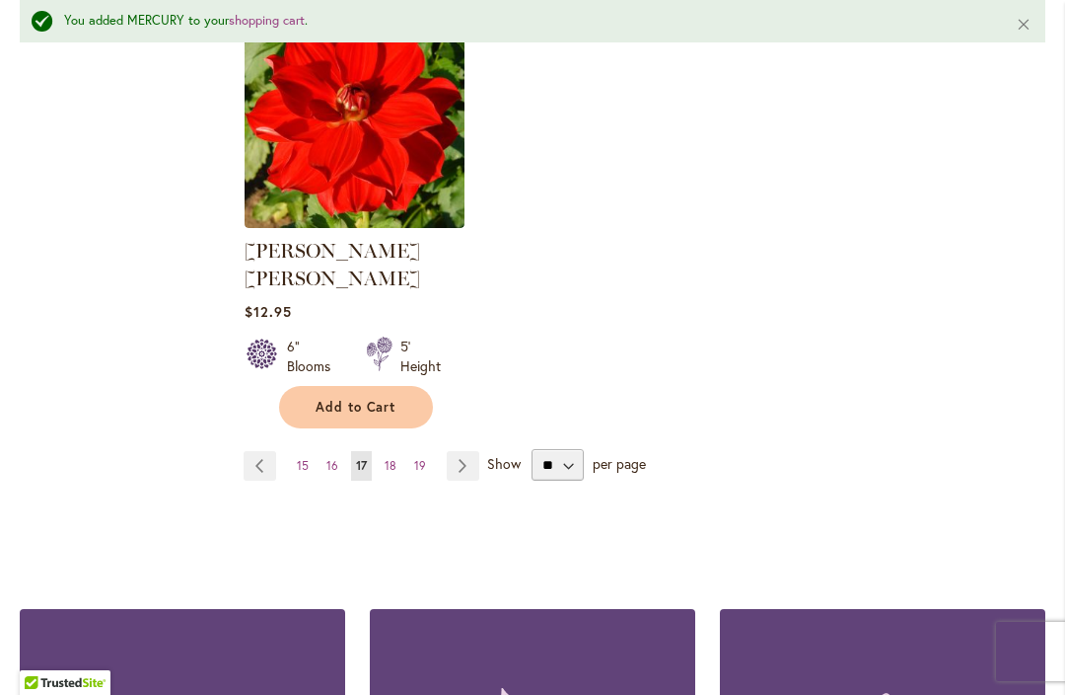
scroll to position [2681, 0]
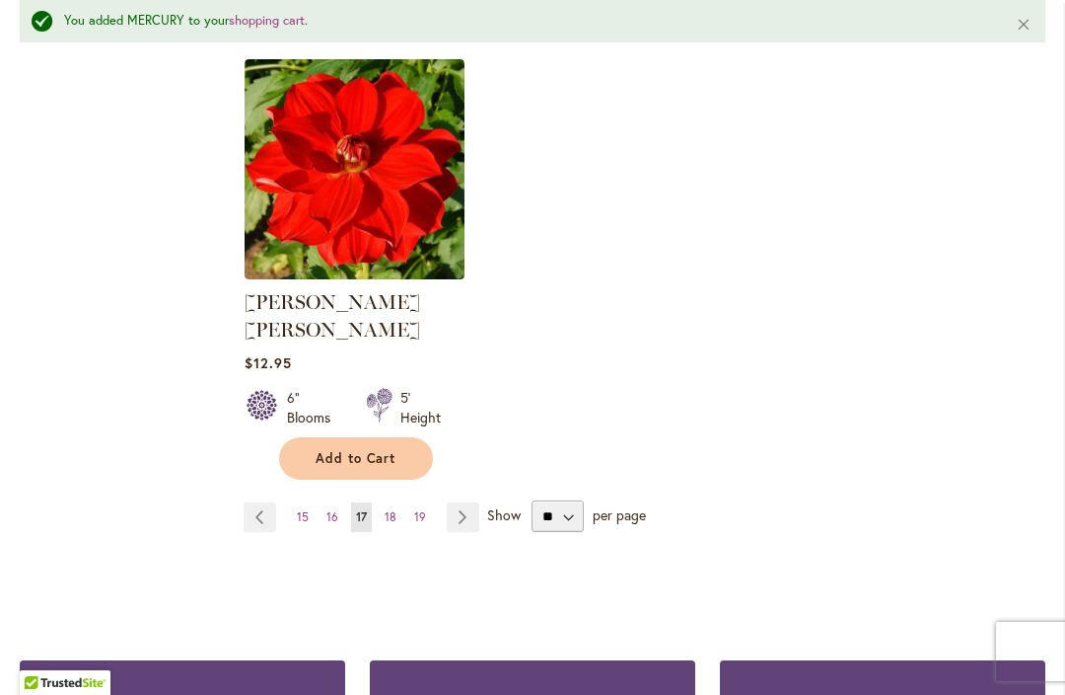
click at [466, 502] on link "Page Next" at bounding box center [463, 517] width 33 height 30
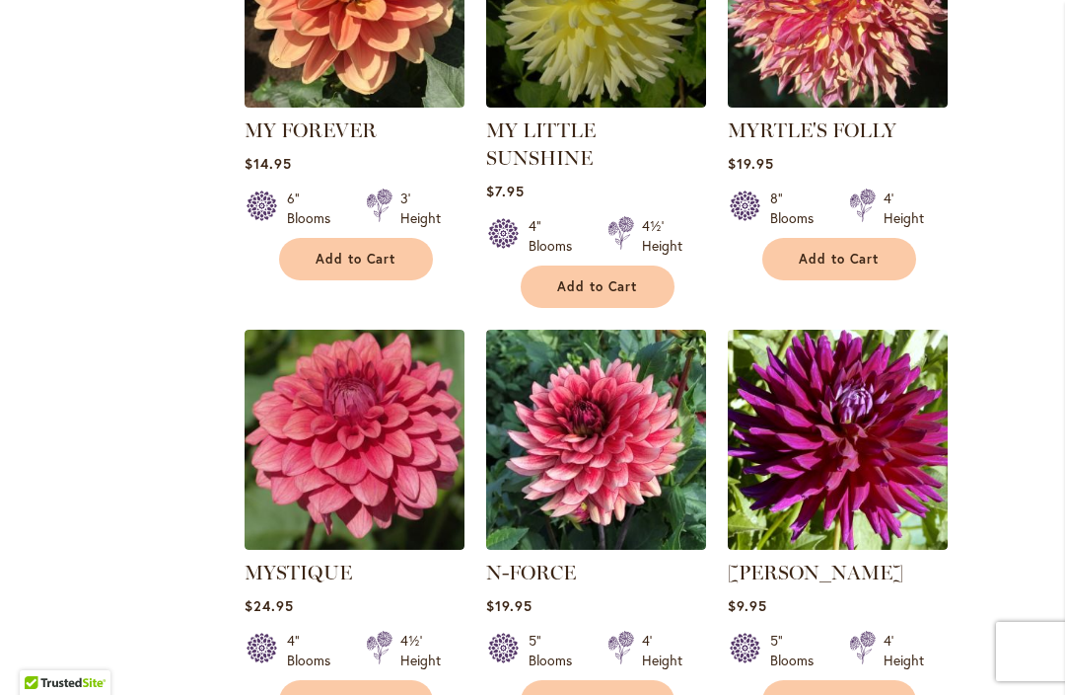
scroll to position [1120, 0]
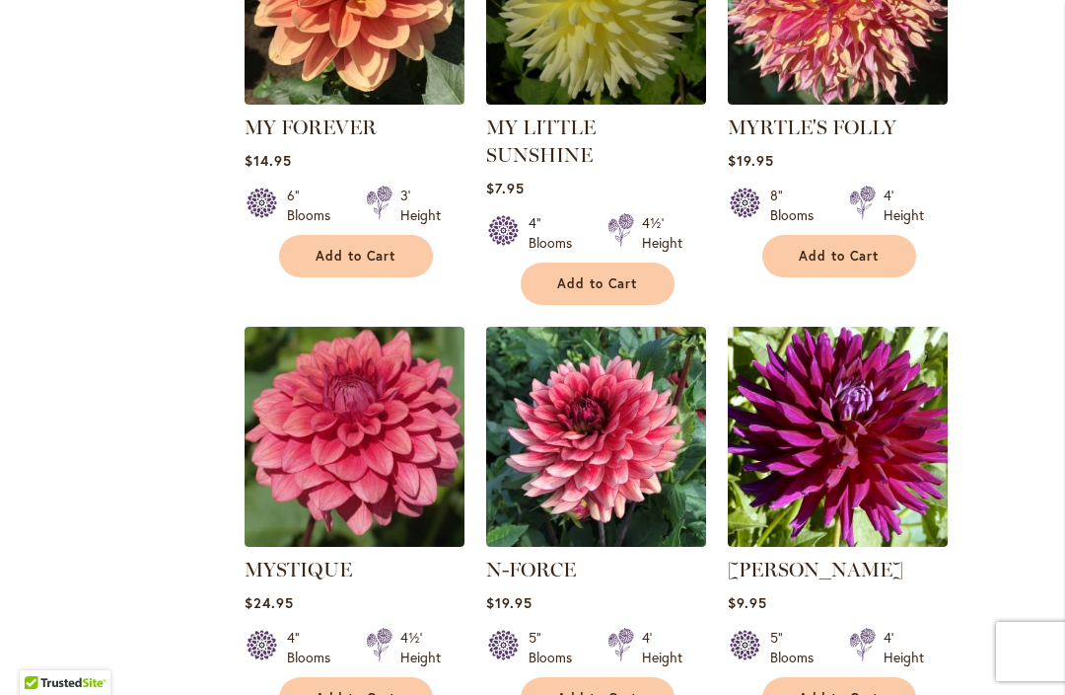
click at [612, 455] on img at bounding box center [596, 437] width 220 height 220
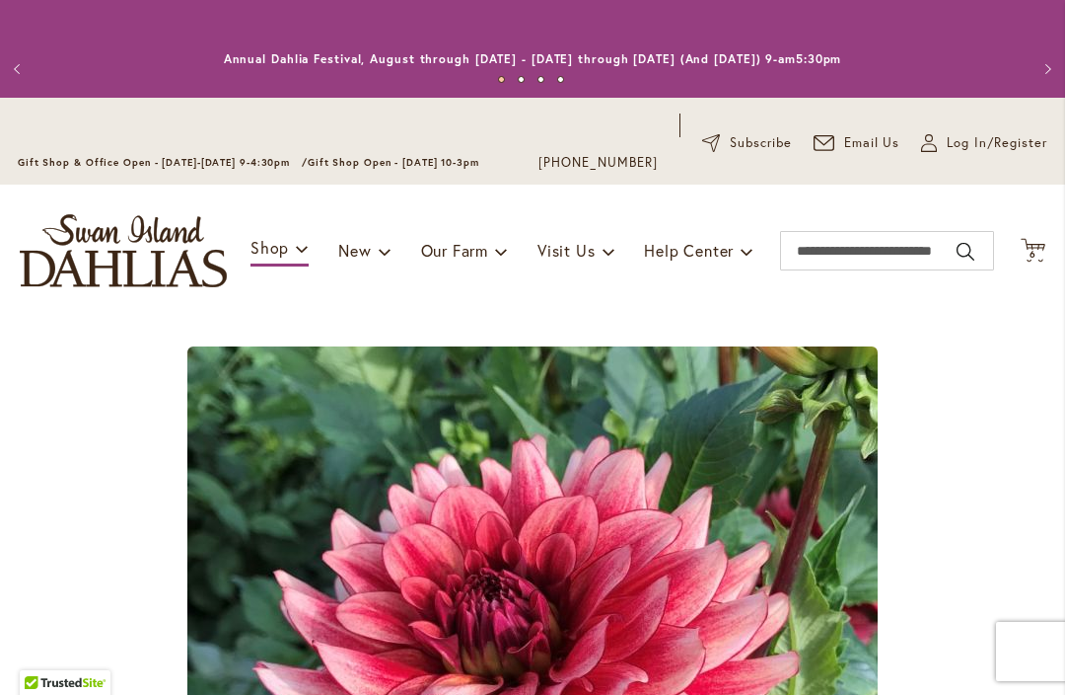
scroll to position [361, 0]
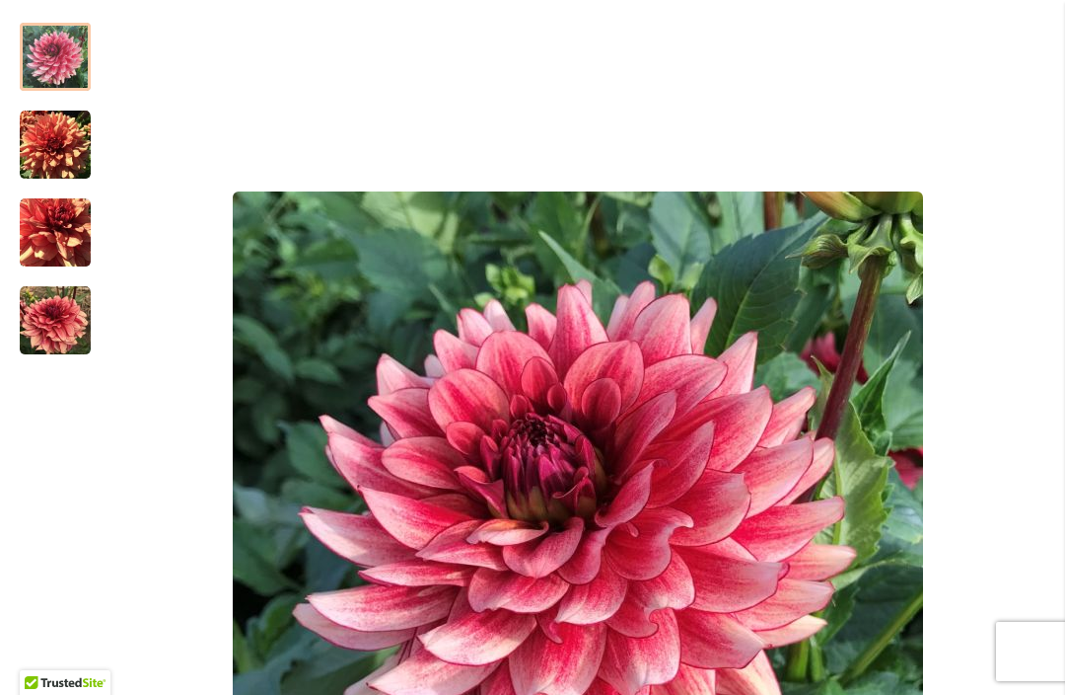
click at [58, 143] on img "N-FORCE" at bounding box center [55, 145] width 71 height 71
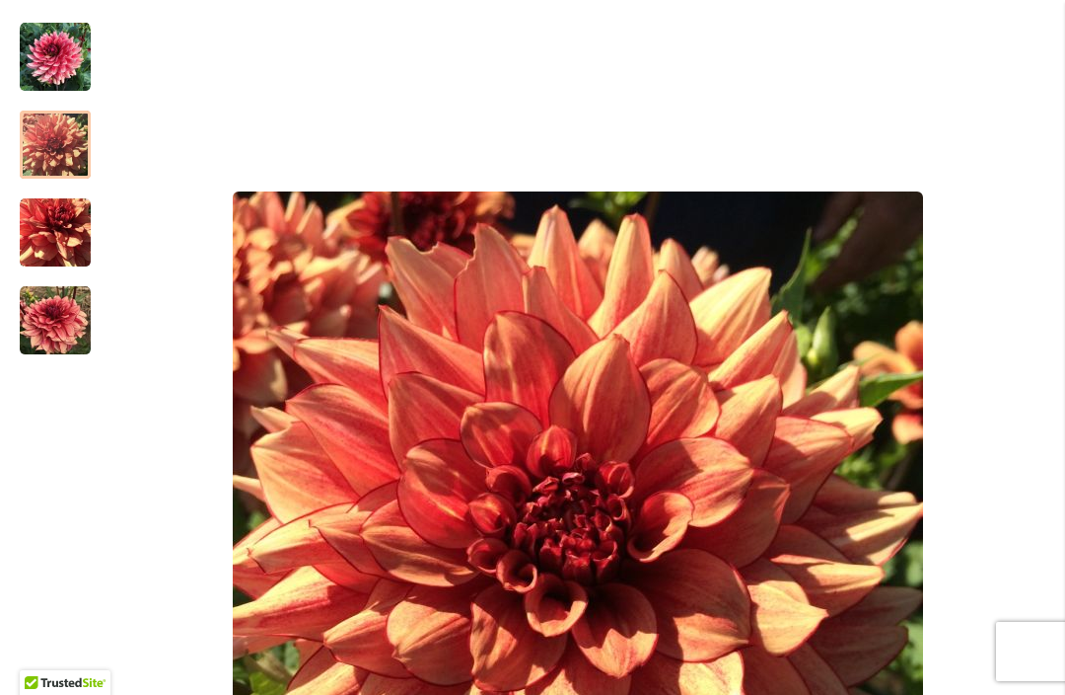
click at [61, 47] on img "N-FORCE" at bounding box center [55, 57] width 71 height 71
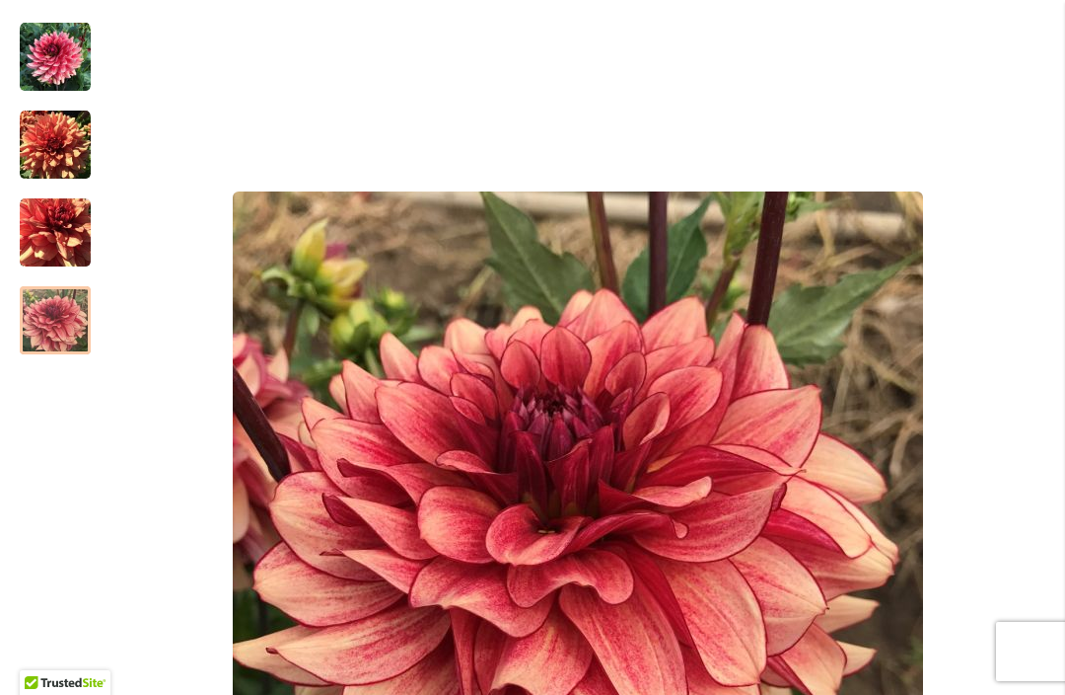
click at [58, 237] on img "N-FORCE" at bounding box center [55, 232] width 71 height 71
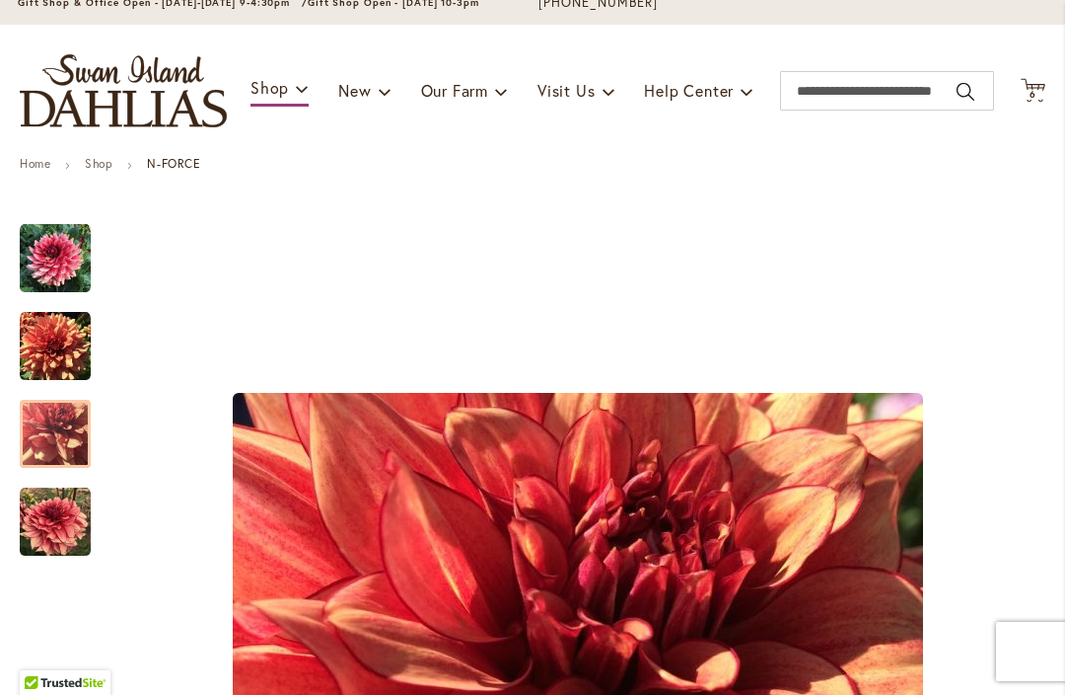
scroll to position [136, 0]
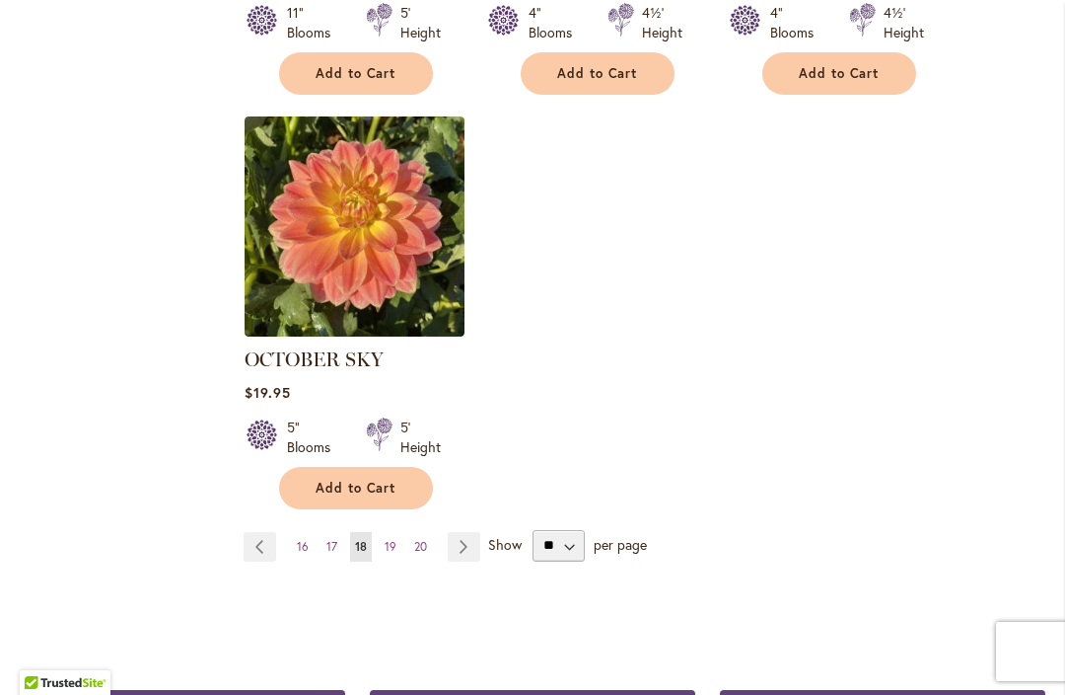
scroll to position [2575, 0]
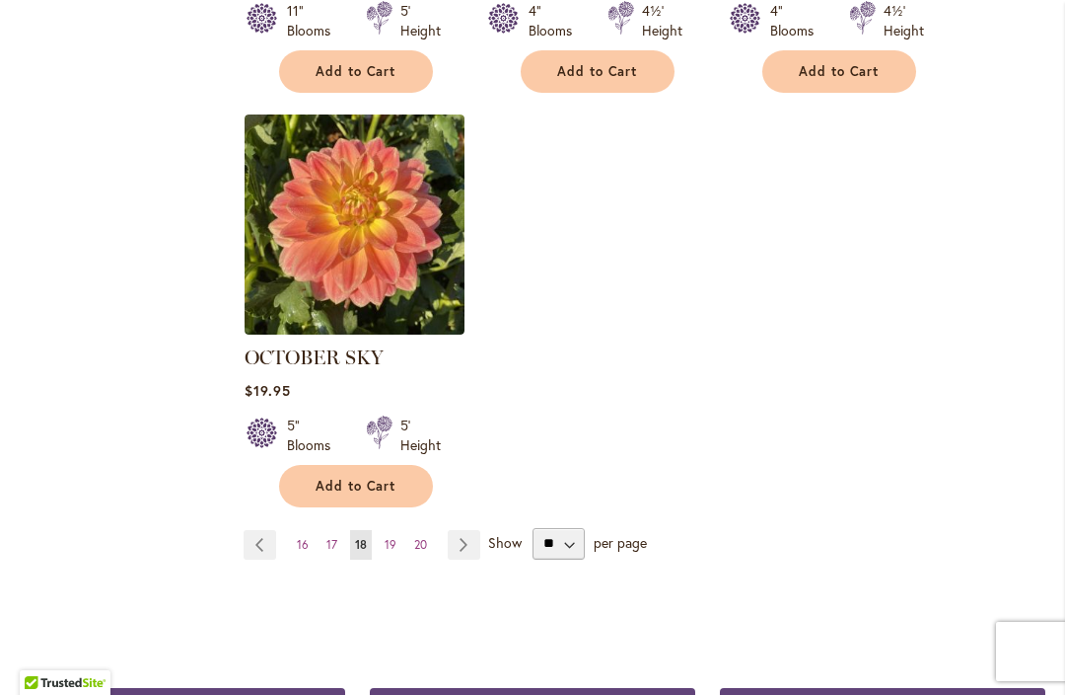
click at [387, 537] on span "19" at bounding box center [391, 544] width 12 height 15
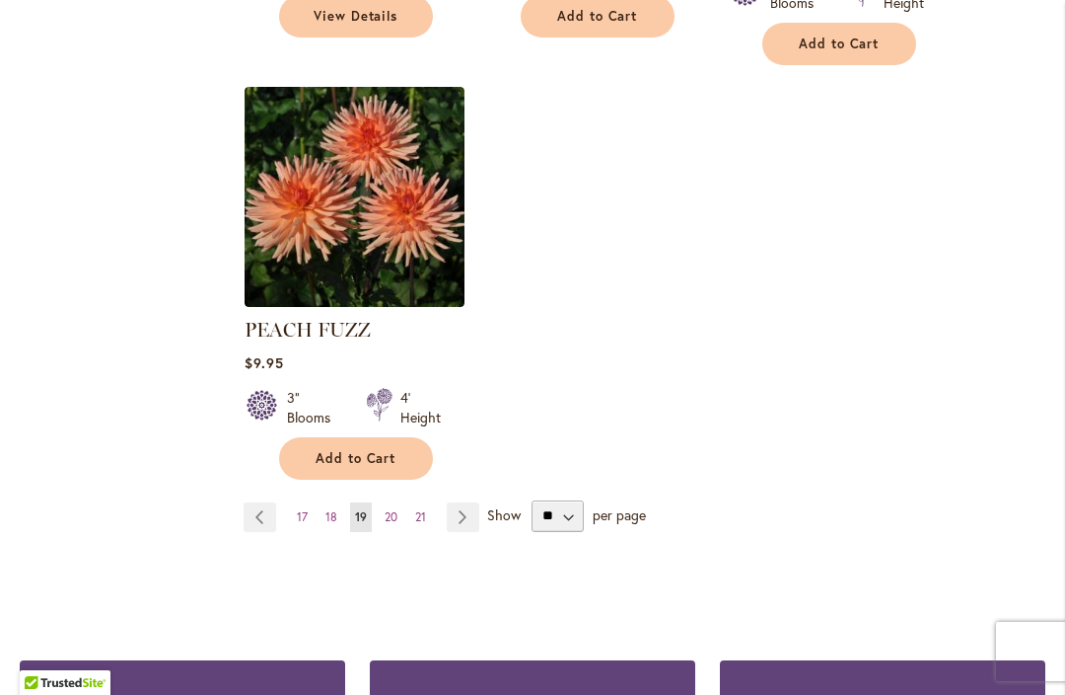
scroll to position [2627, 0]
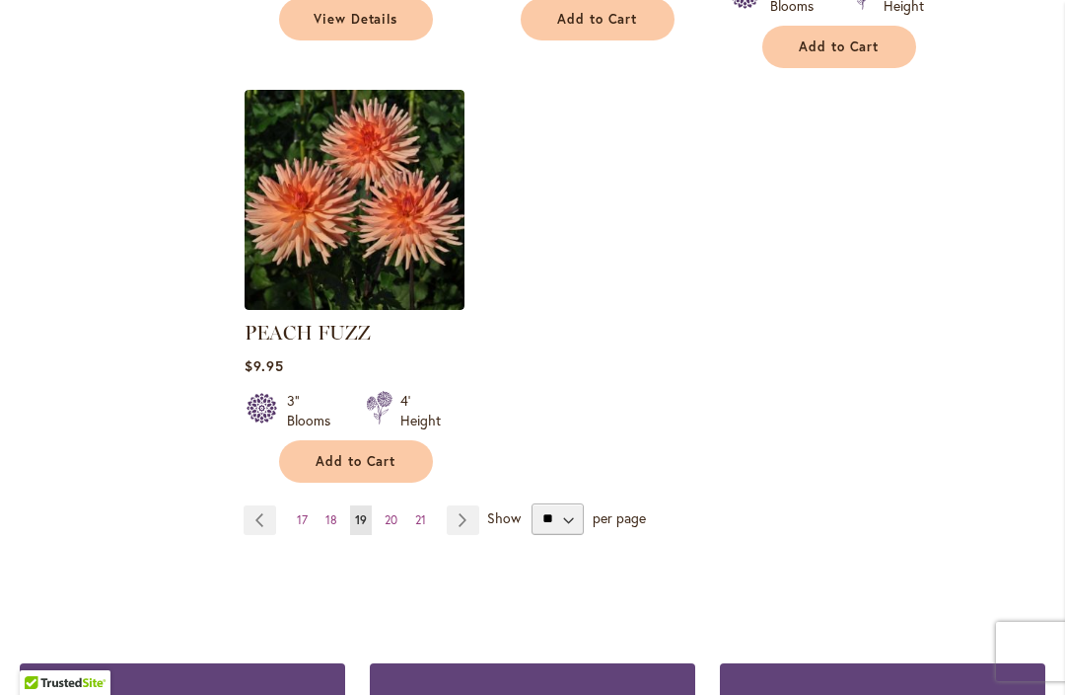
click at [396, 512] on span "20" at bounding box center [391, 519] width 13 height 15
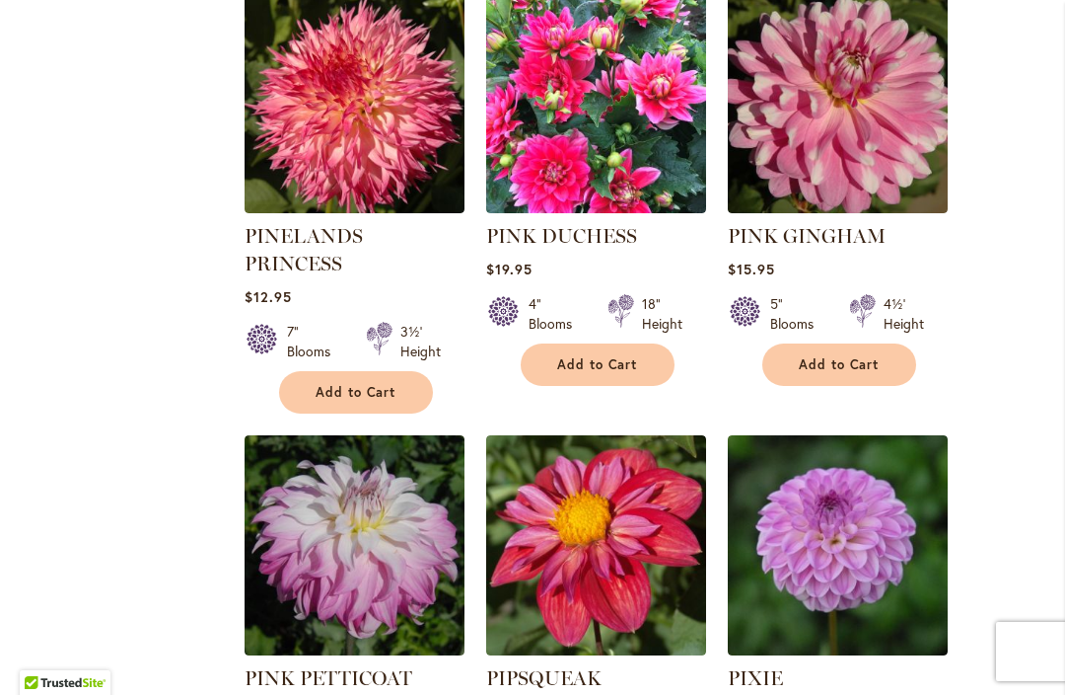
scroll to position [1924, 0]
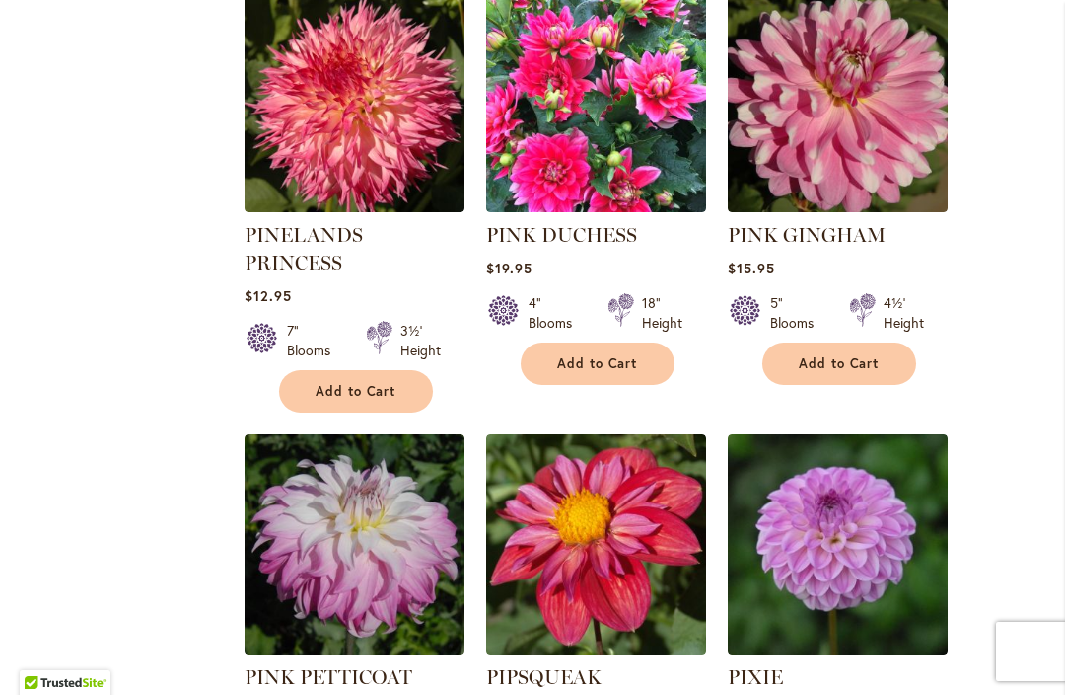
click at [323, 383] on span "Add to Cart" at bounding box center [356, 391] width 81 height 17
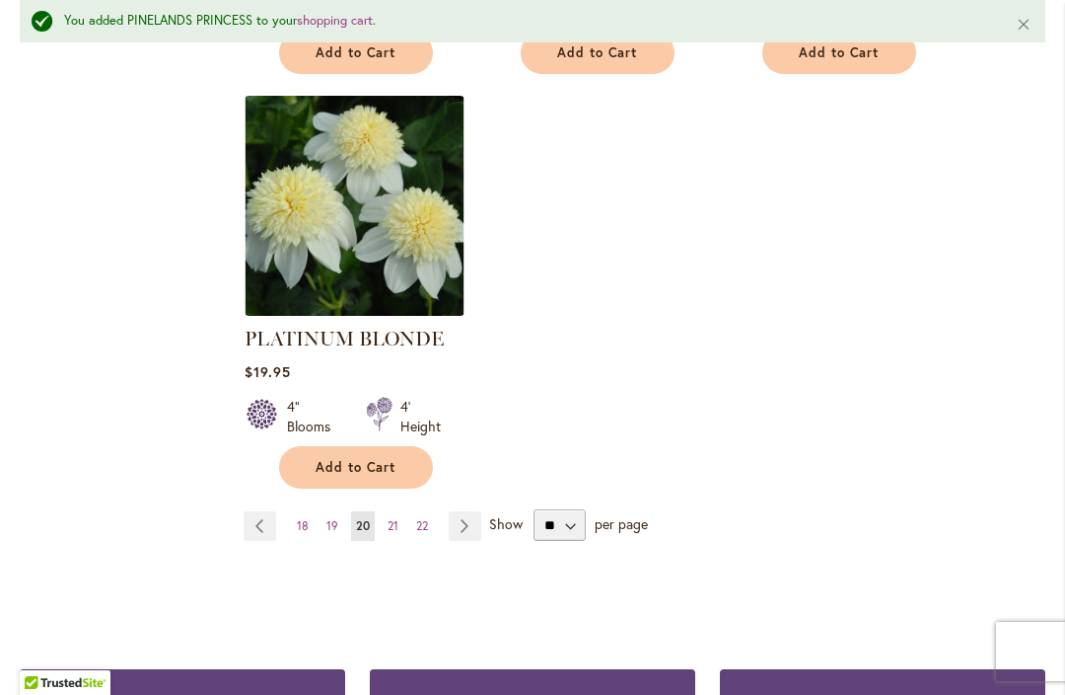
scroll to position [2729, 0]
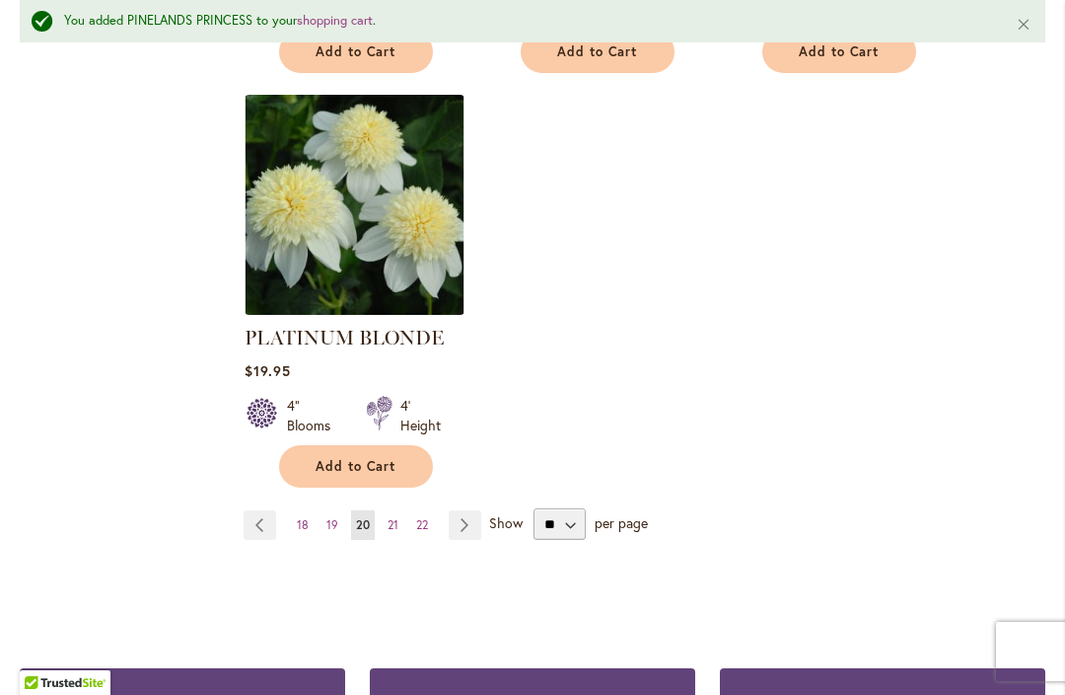
click at [475, 510] on link "Page Next" at bounding box center [465, 525] width 33 height 30
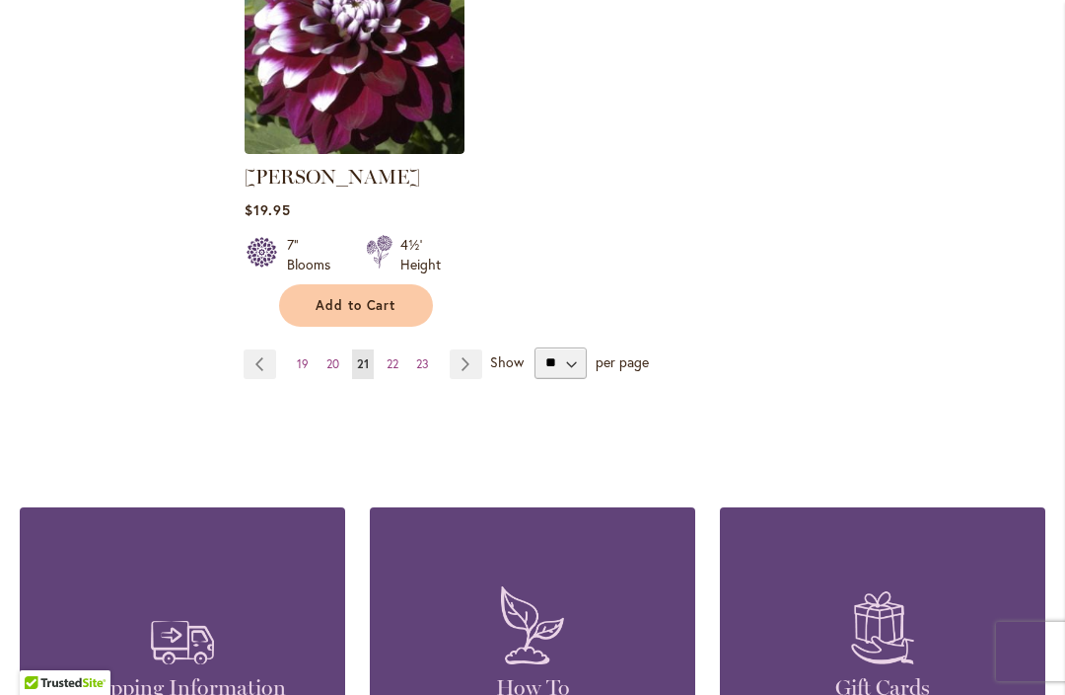
scroll to position [2761, 0]
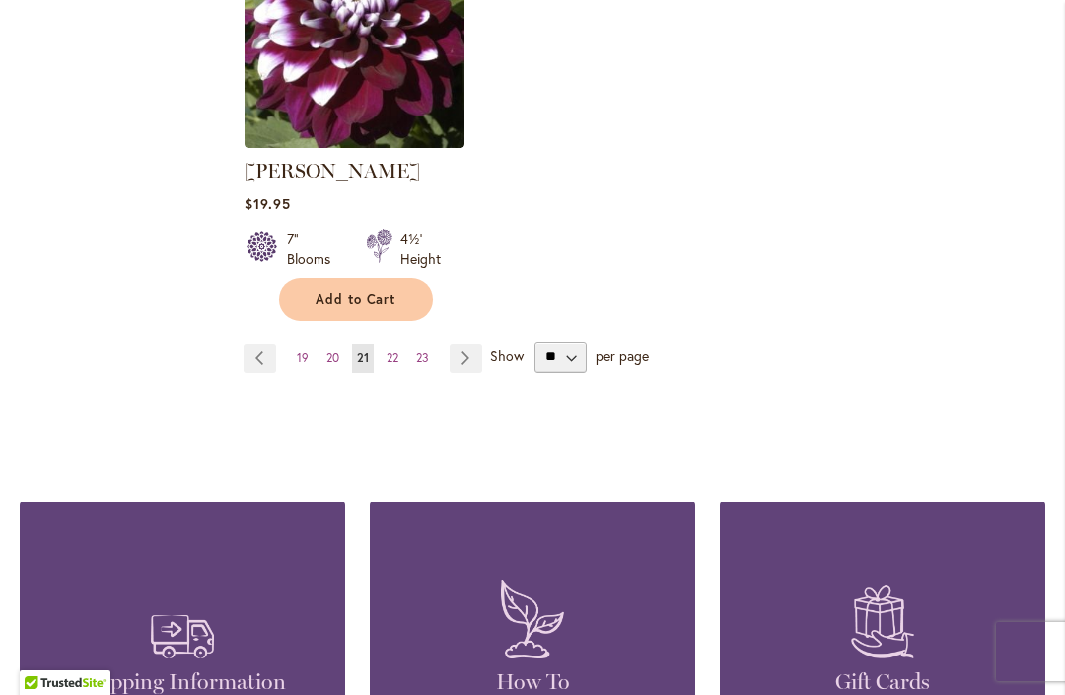
click at [476, 356] on link "Page Next" at bounding box center [466, 358] width 33 height 30
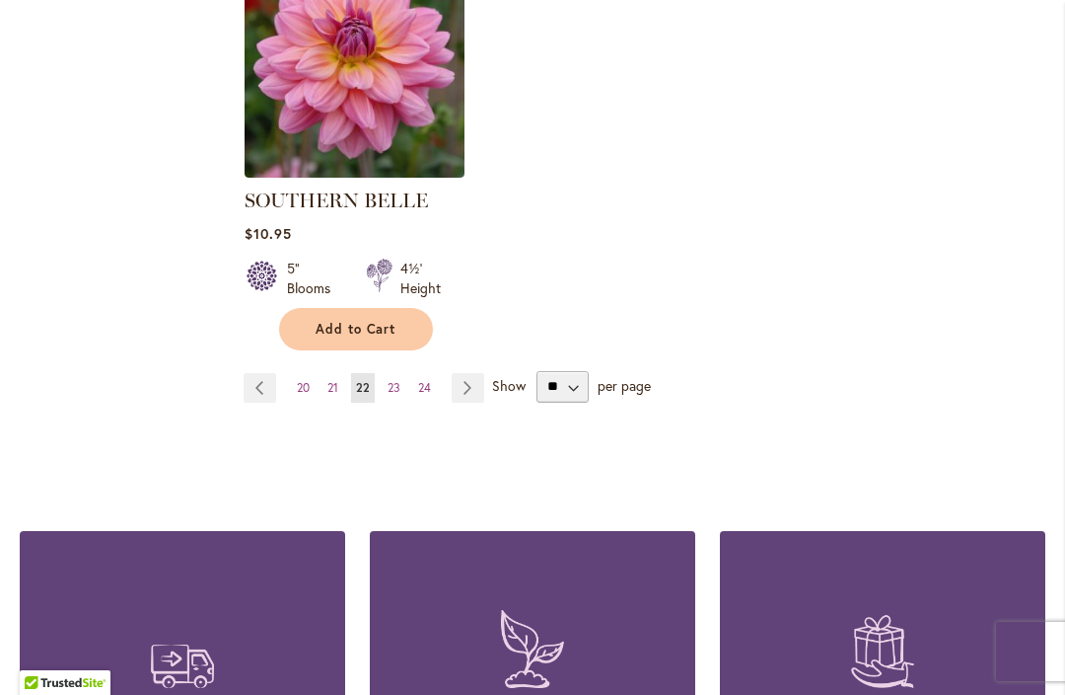
scroll to position [2737, 0]
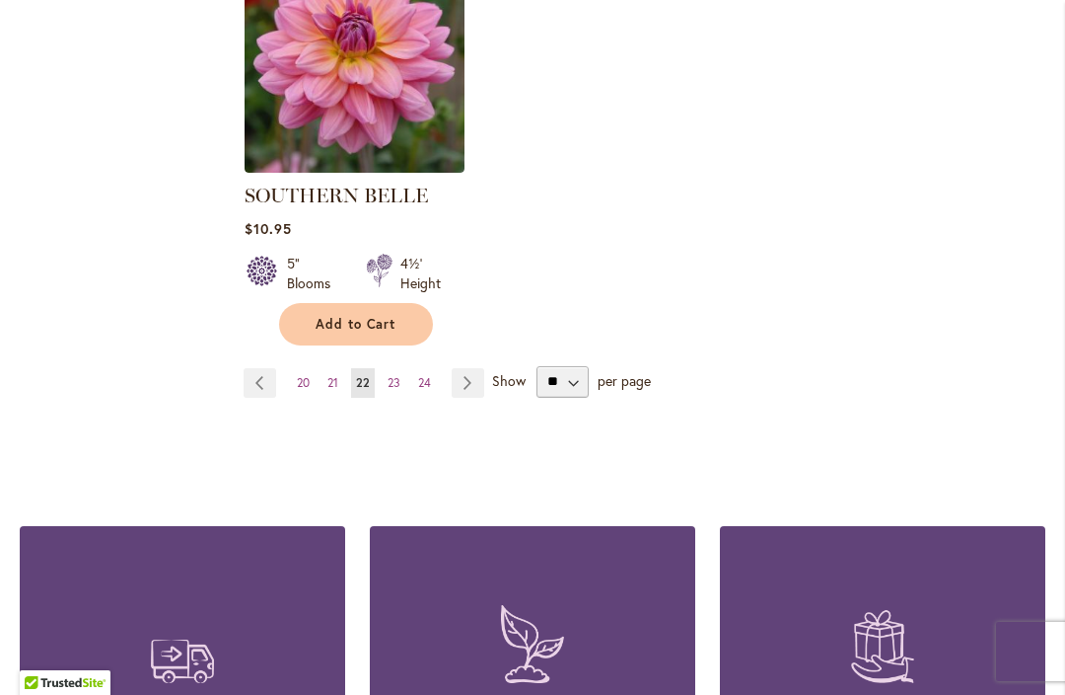
click at [384, 368] on link "Page 23" at bounding box center [394, 383] width 23 height 30
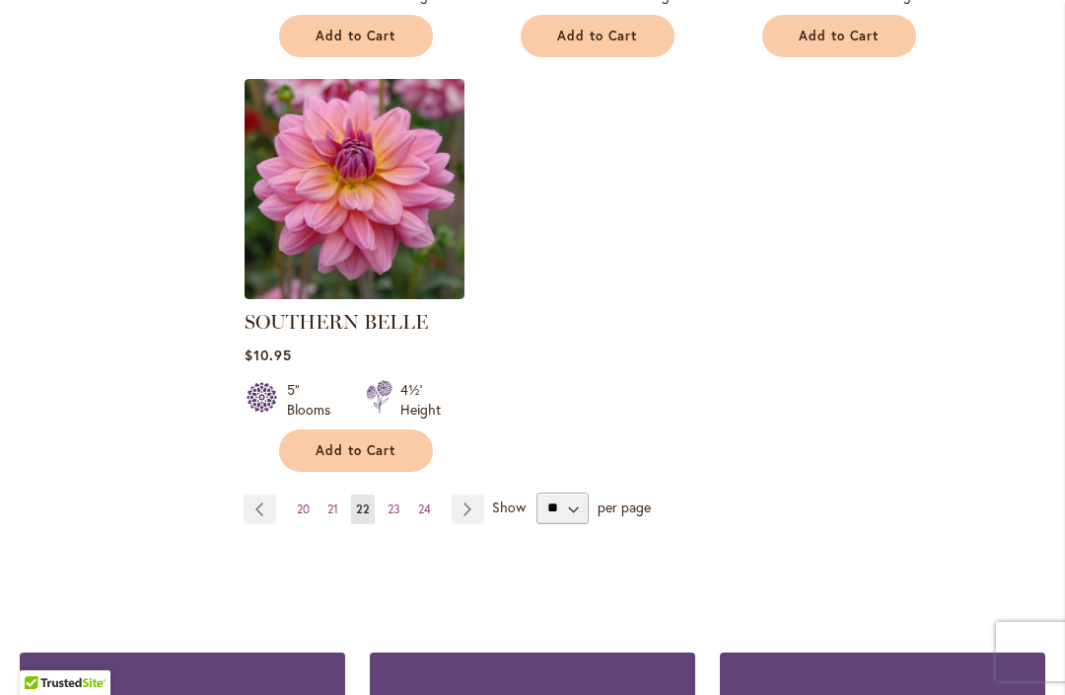
scroll to position [2614, 0]
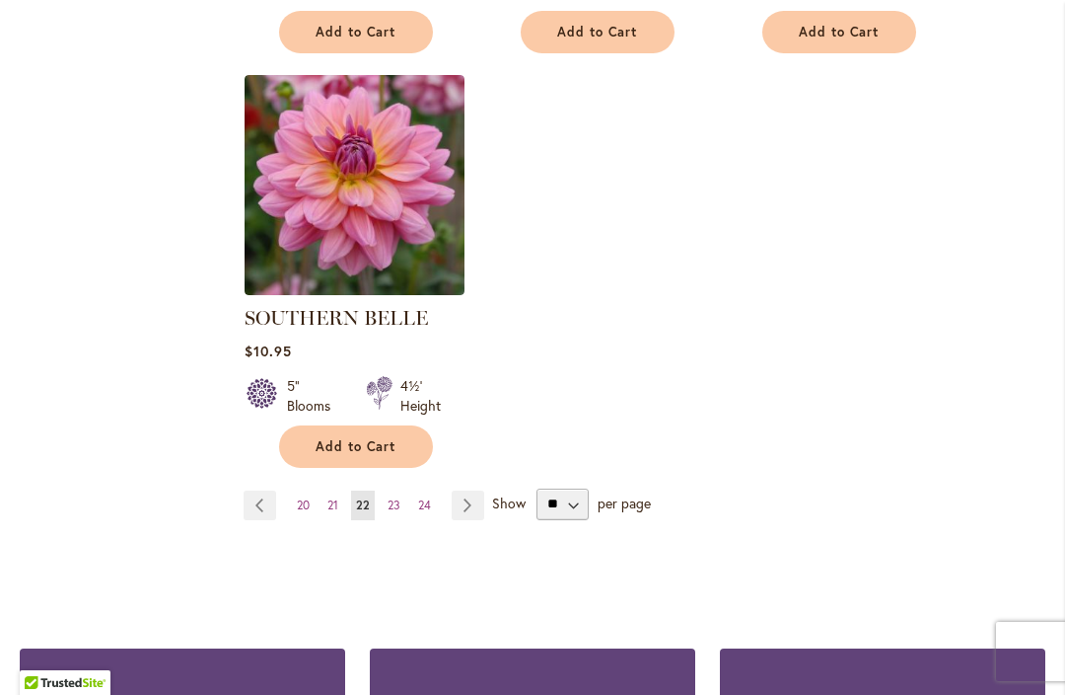
click at [472, 490] on link "Page Next" at bounding box center [468, 505] width 33 height 30
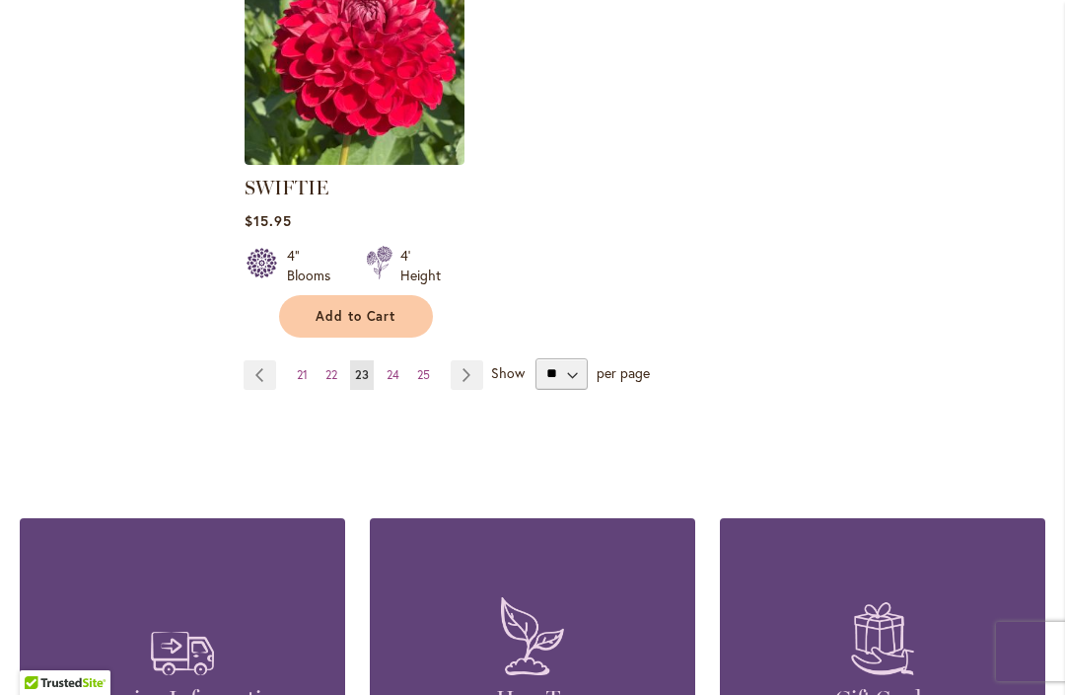
scroll to position [2752, 0]
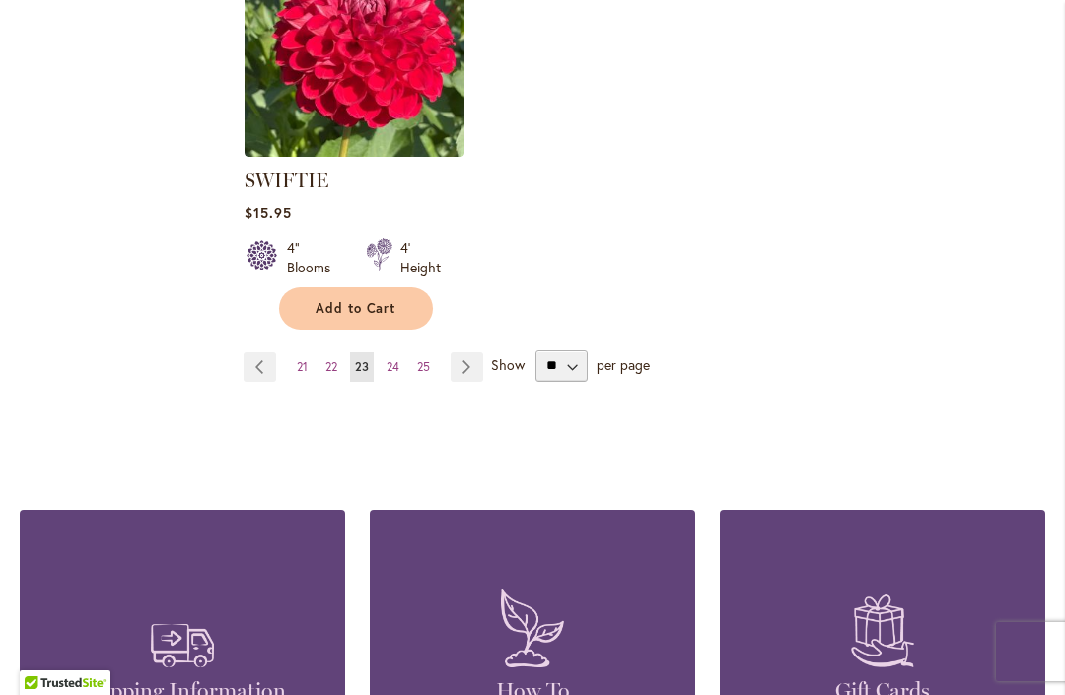
click at [465, 368] on link "Page Next" at bounding box center [467, 367] width 33 height 30
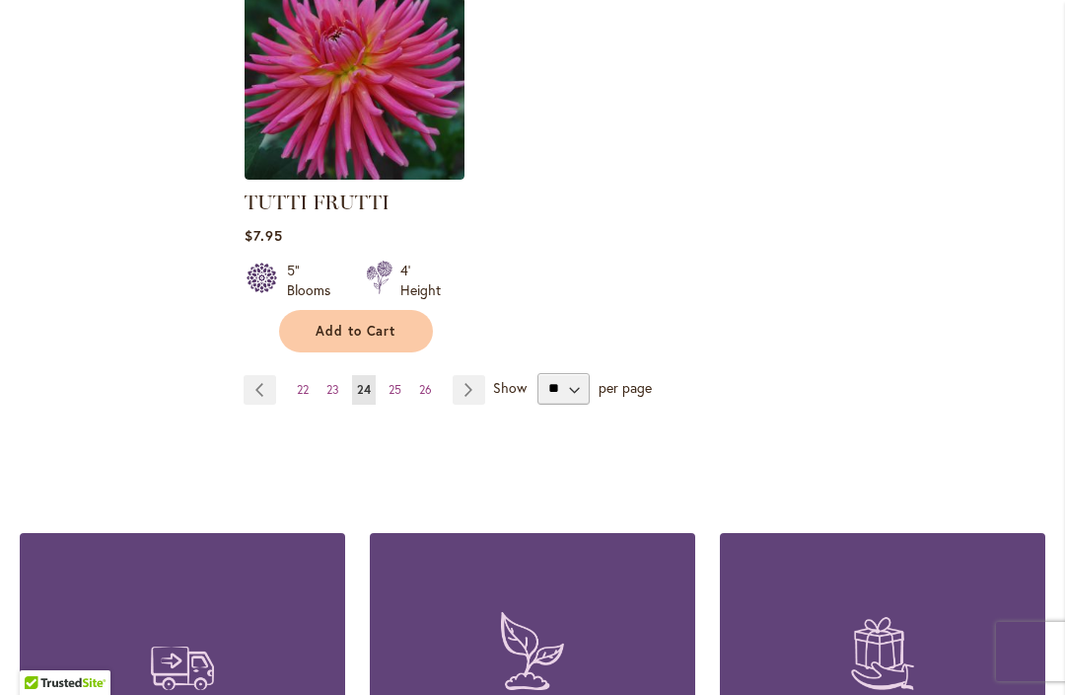
scroll to position [2728, 0]
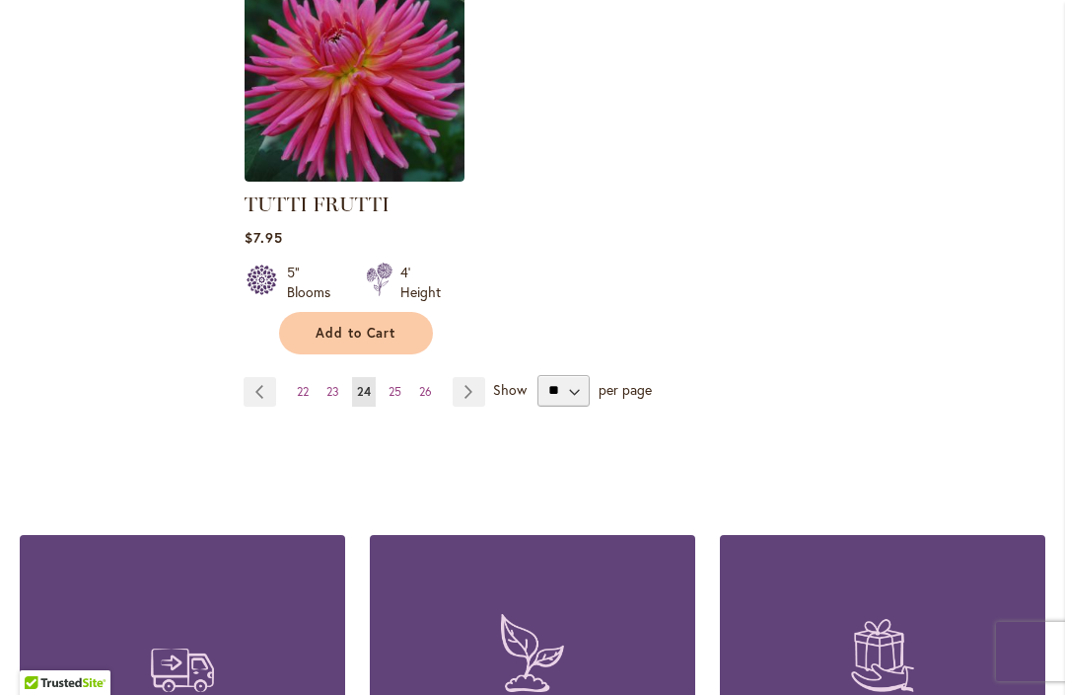
click at [463, 377] on link "Page Next" at bounding box center [469, 392] width 33 height 30
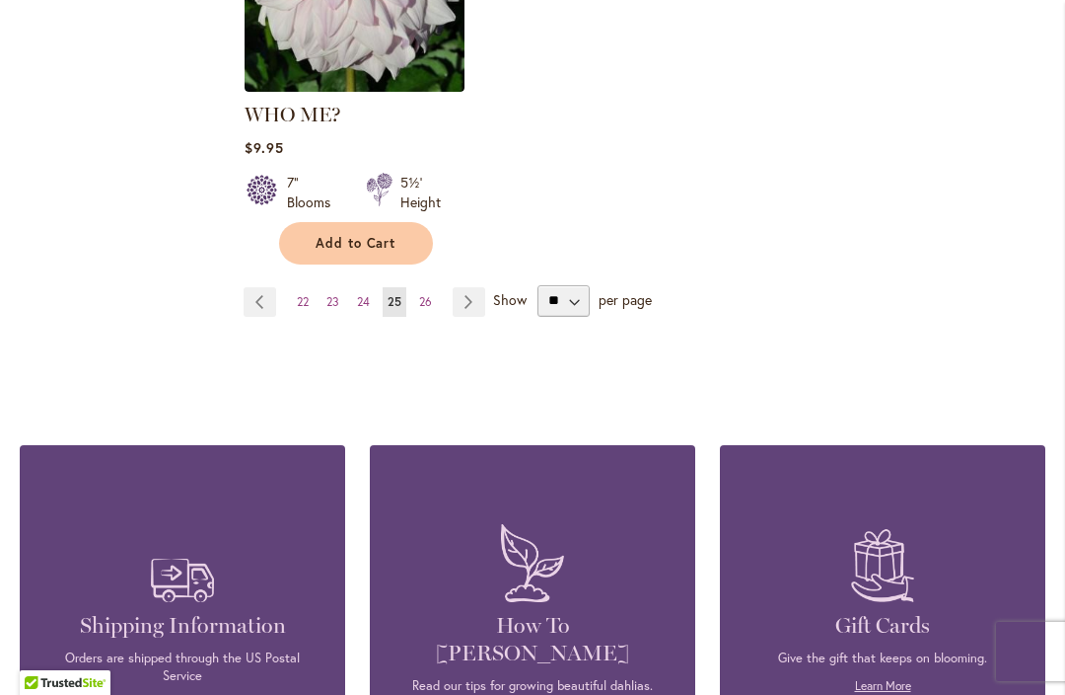
scroll to position [2821, 0]
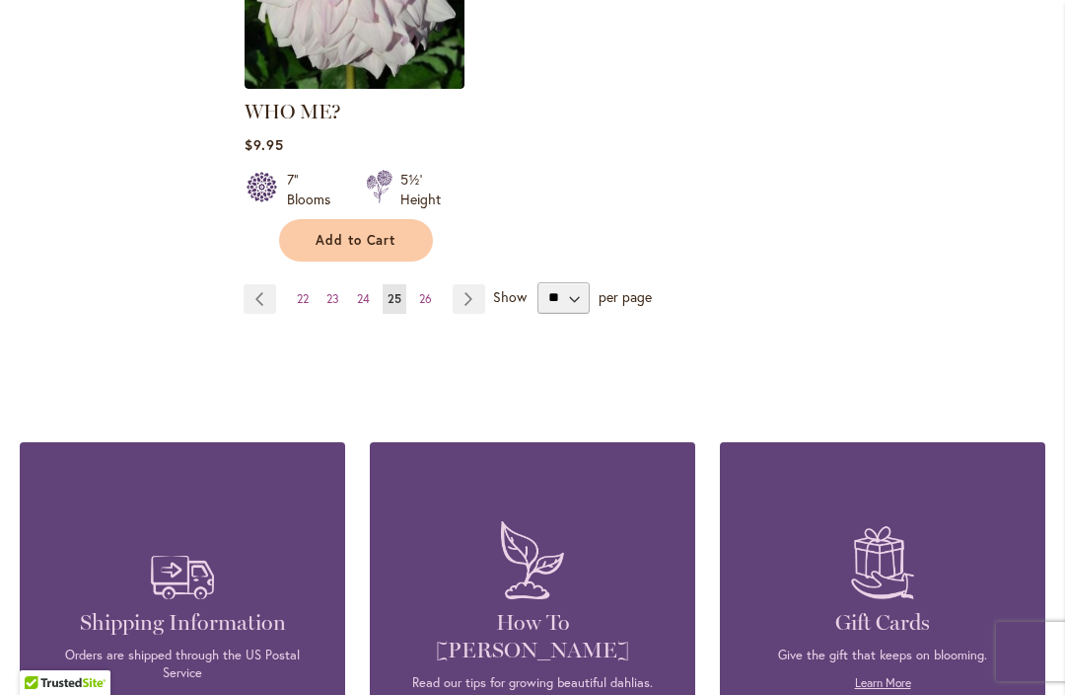
click at [468, 284] on link "Page Next" at bounding box center [469, 299] width 33 height 30
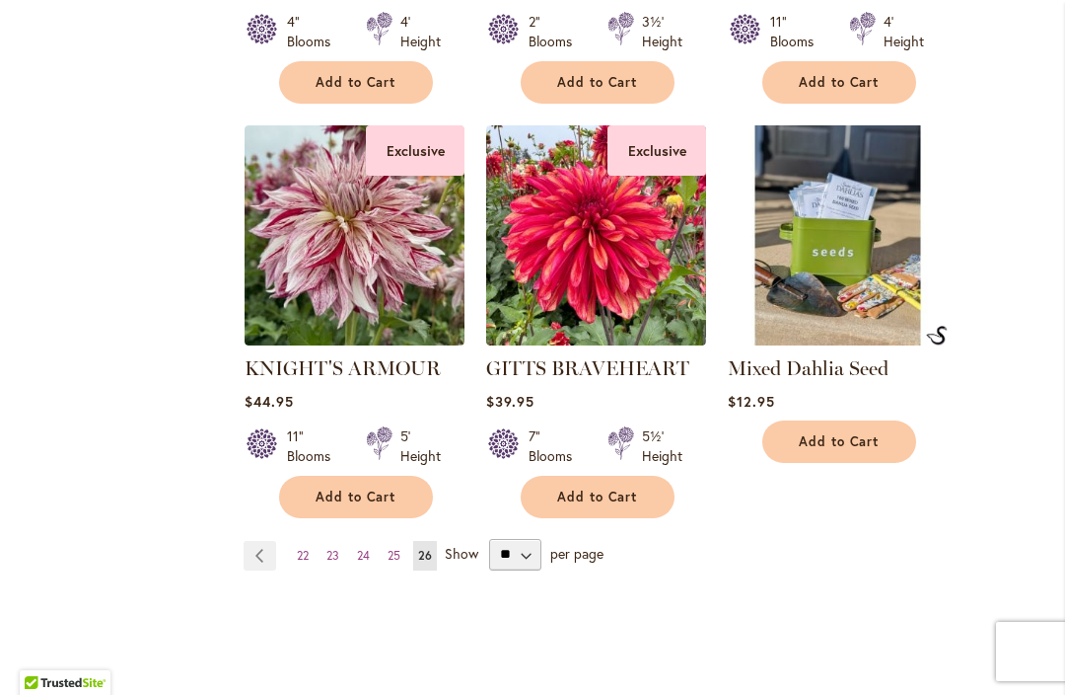
scroll to position [1707, 0]
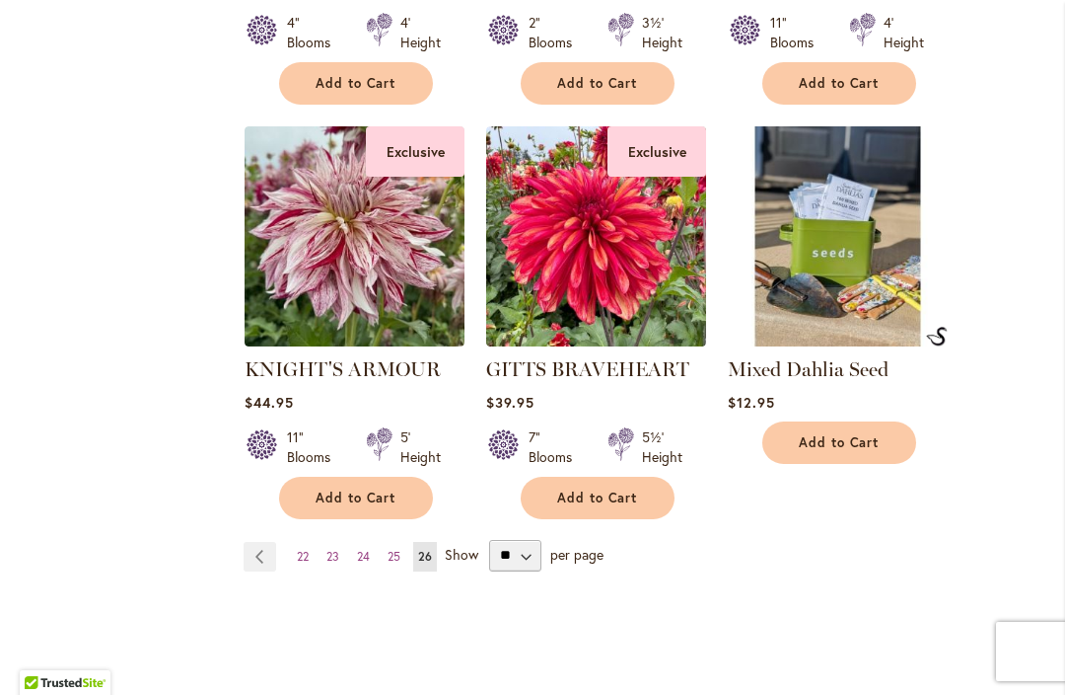
click at [856, 434] on span "Add to Cart" at bounding box center [839, 442] width 81 height 17
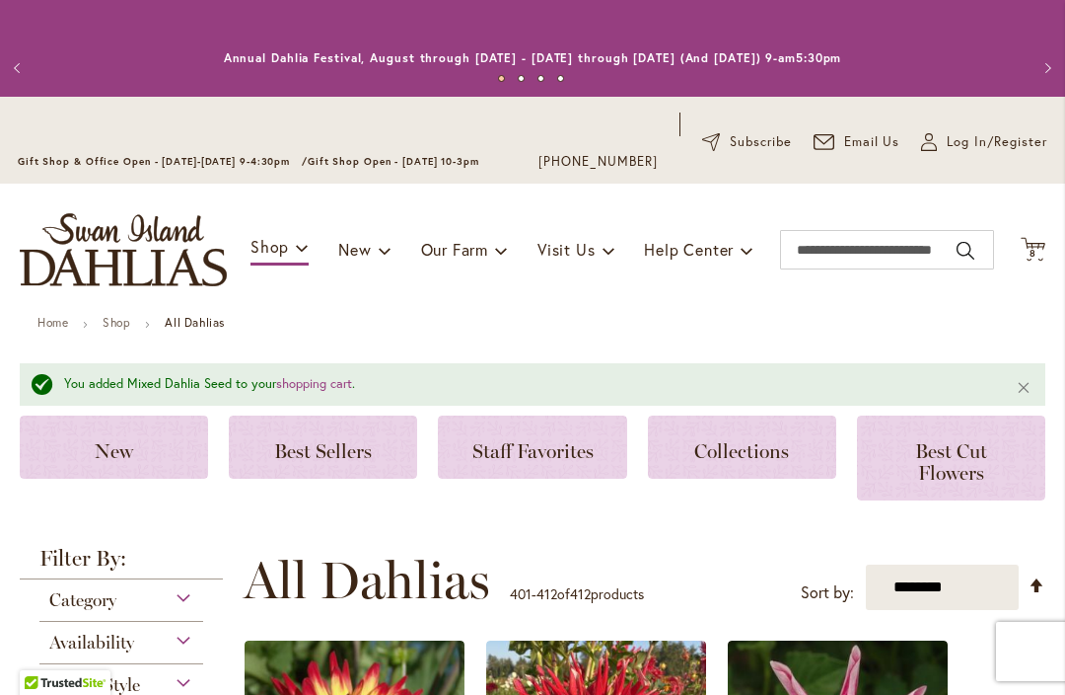
scroll to position [-4, 0]
